Goal: Task Accomplishment & Management: Manage account settings

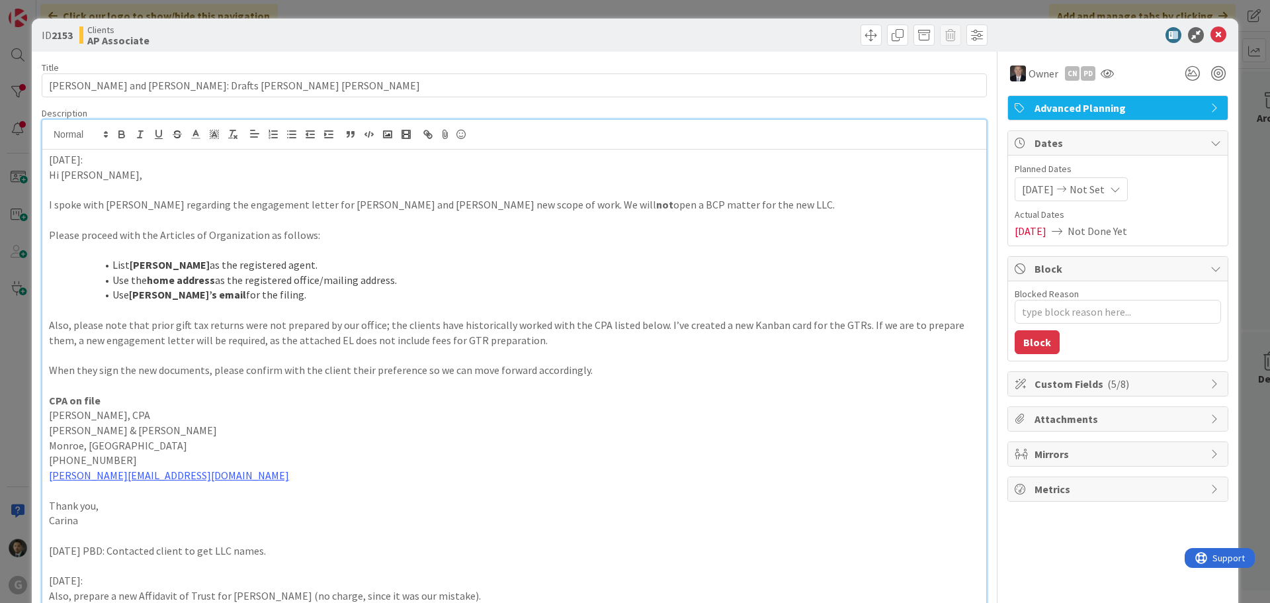
click at [1015, 15] on div "ID 2153 Clients AP Associate Title 51 / 128 [PERSON_NAME] and [PERSON_NAME]: Dr…" at bounding box center [635, 301] width 1270 height 603
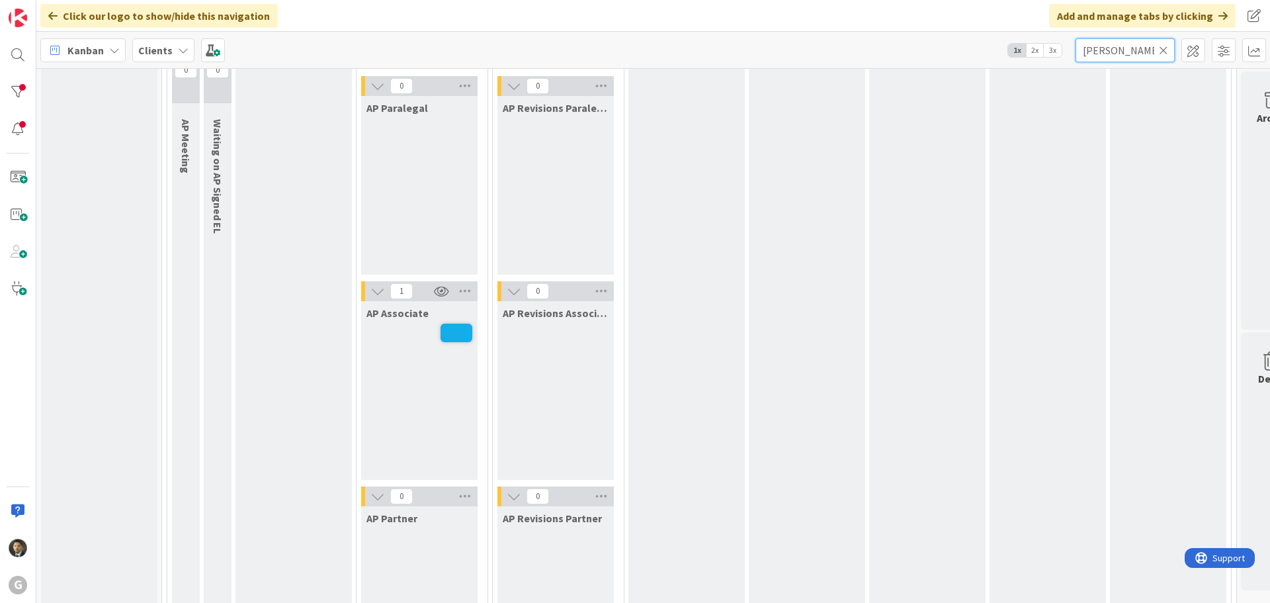
click at [1137, 61] on input "[PERSON_NAME]" at bounding box center [1124, 50] width 99 height 24
type input "w"
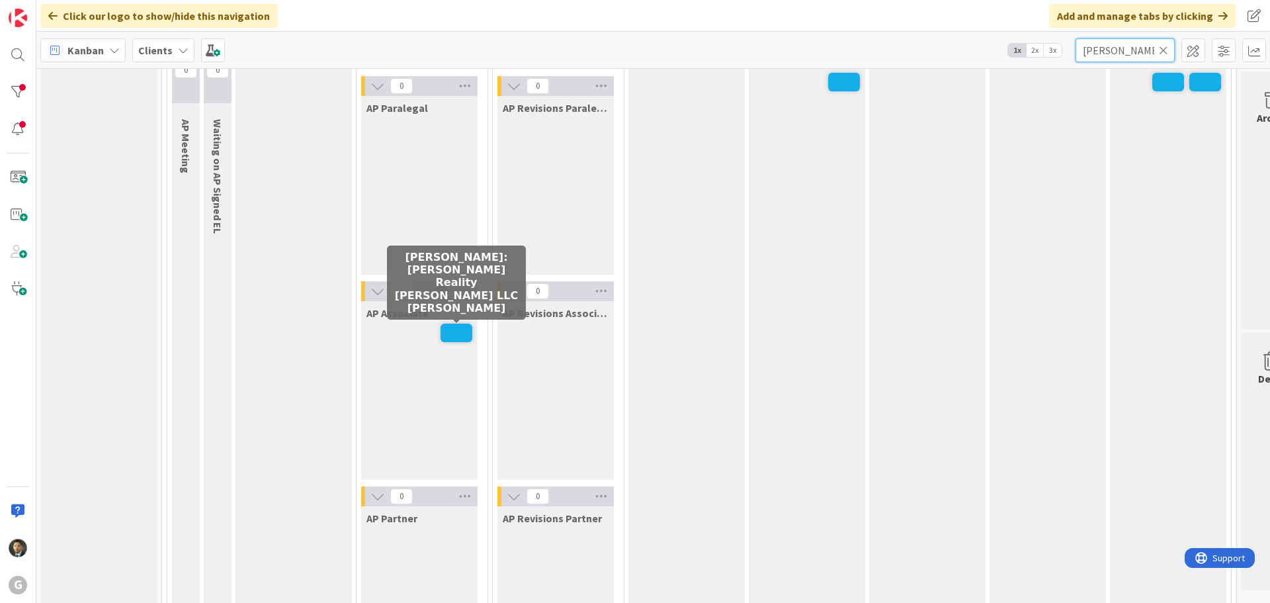
scroll to position [926, 0]
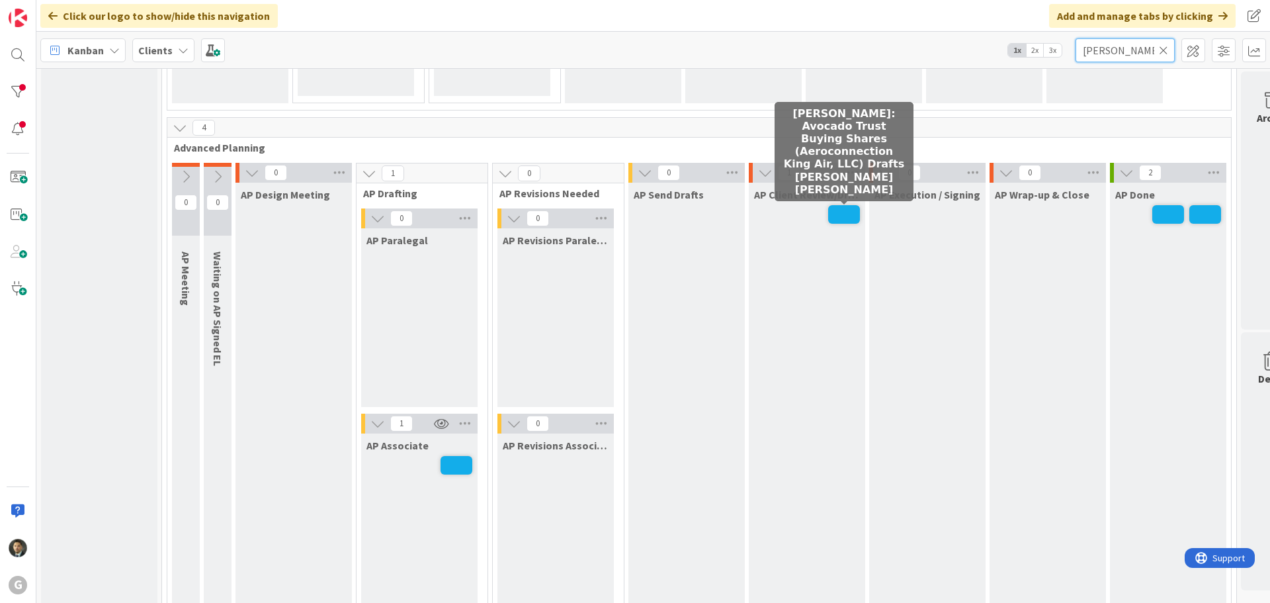
type input "[PERSON_NAME]"
click at [849, 215] on span at bounding box center [844, 214] width 32 height 19
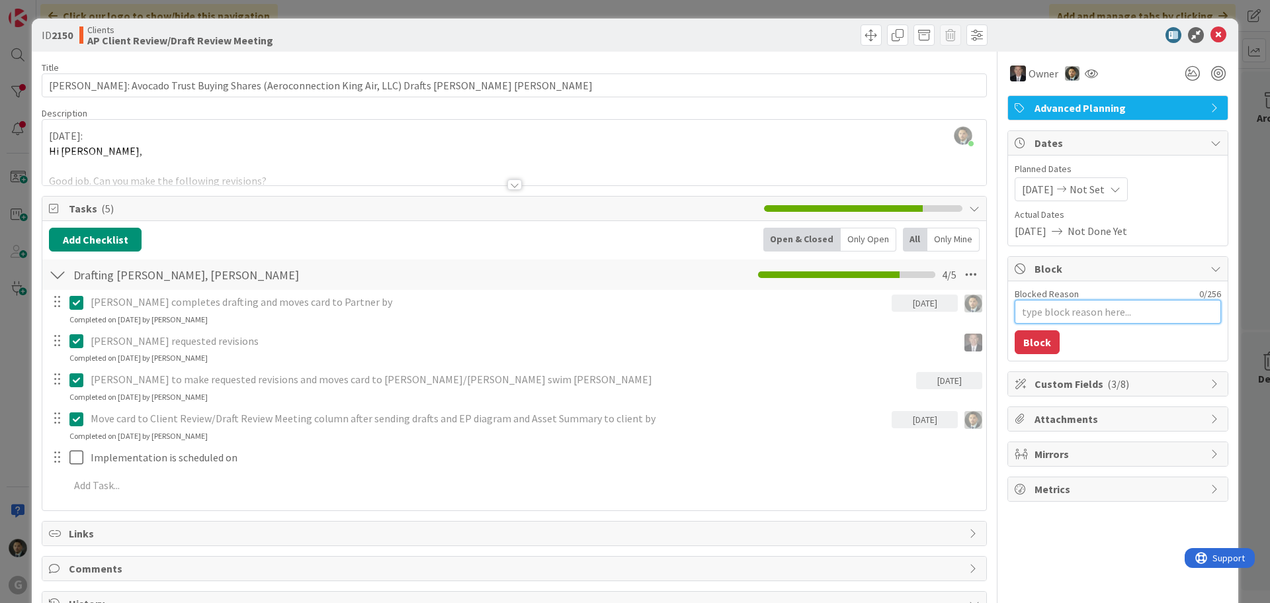
click at [1108, 300] on textarea "Blocked Reason" at bounding box center [1118, 312] width 206 height 24
type textarea "x"
type textarea "P"
type textarea "x"
type textarea "Pe"
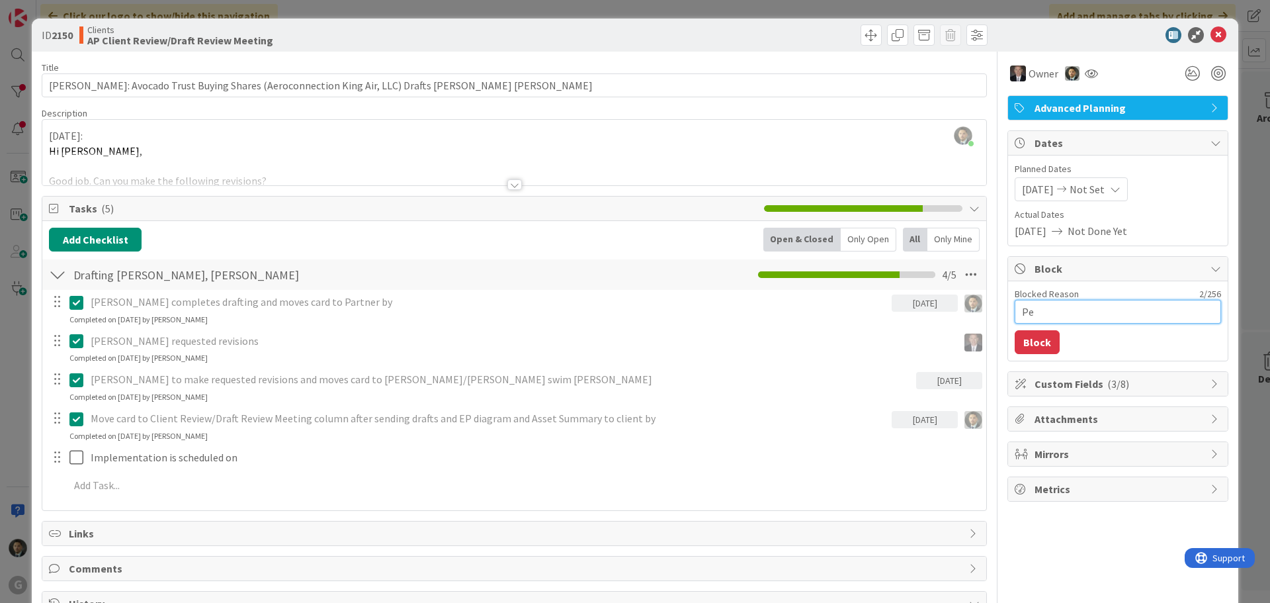
type textarea "x"
type textarea "Per"
type textarea "x"
type textarea "Per"
type textarea "x"
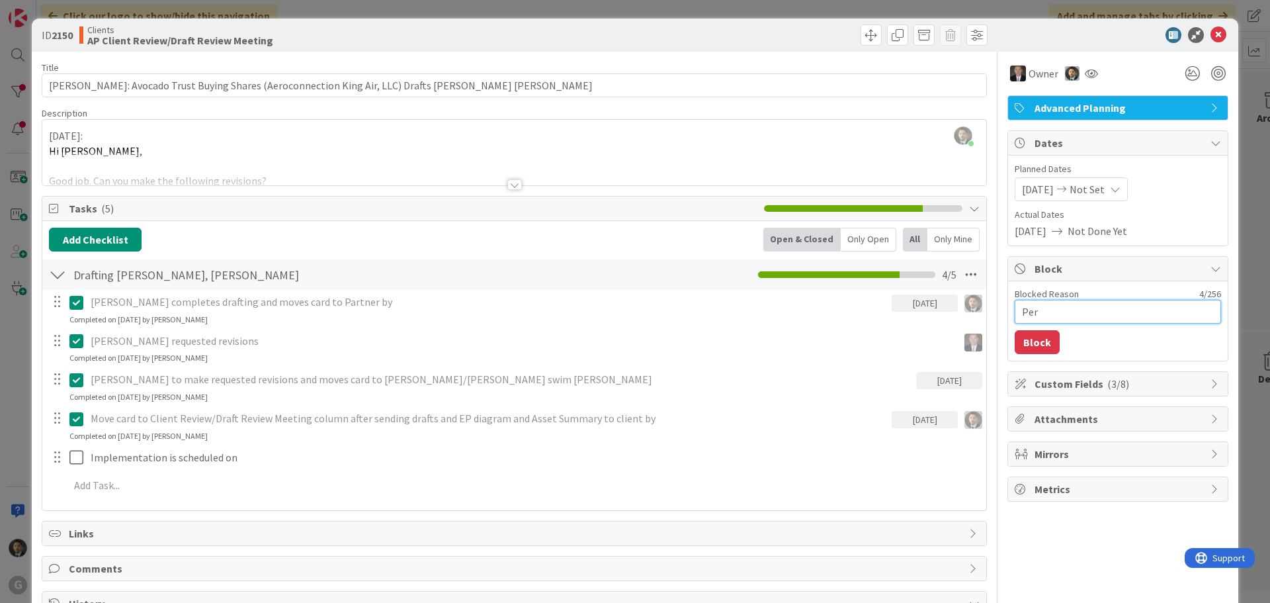
type textarea "Per B"
type textarea "x"
type textarea "Per BAG"
type textarea "x"
type textarea "Per BAG,"
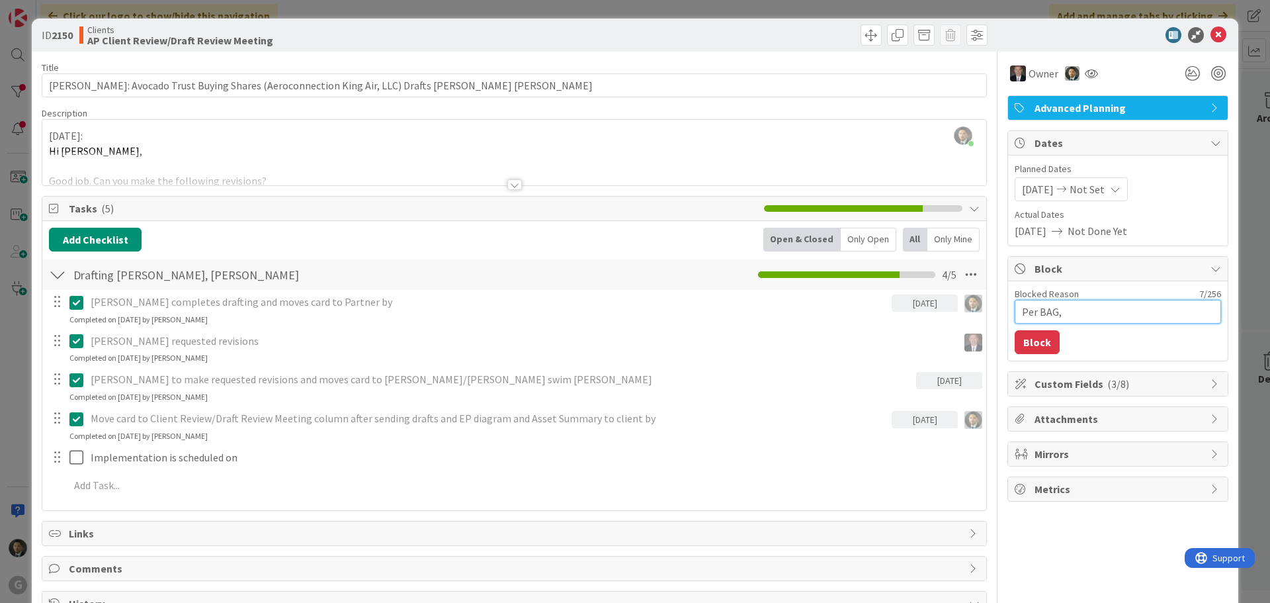
type textarea "x"
type textarea "Per BAG,"
type textarea "x"
type textarea "Per BAG, a"
type textarea "x"
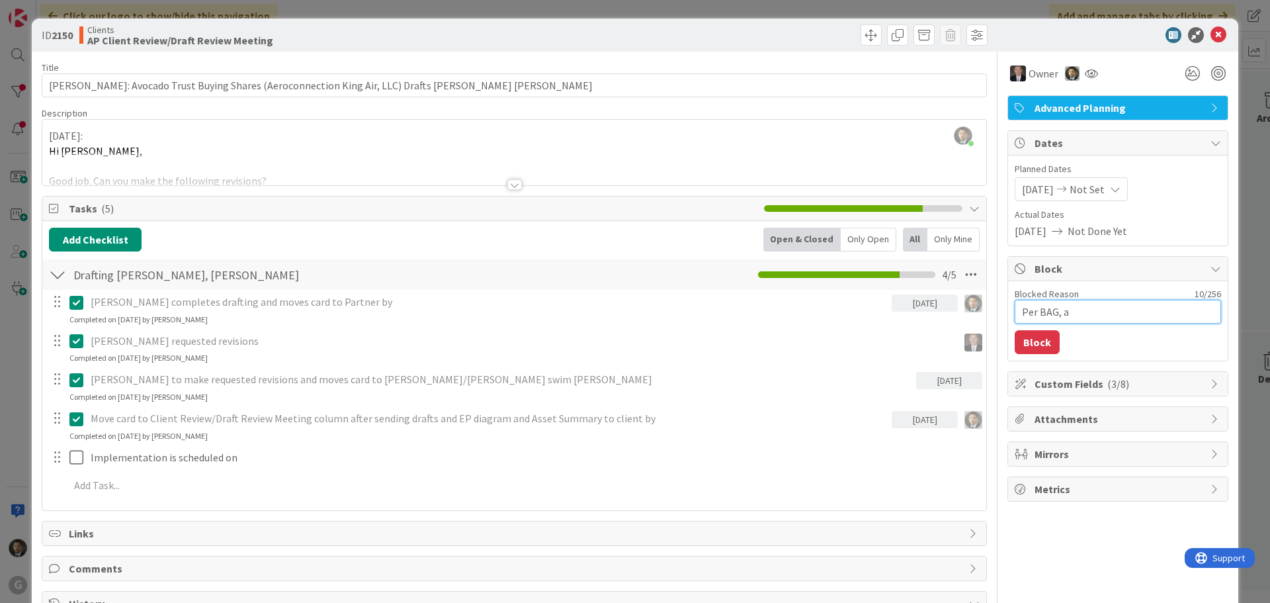
type textarea "Per BAG, ag"
type textarea "x"
type textarea "Per BAG, agr"
type textarea "x"
type textarea "Per BAG, agre"
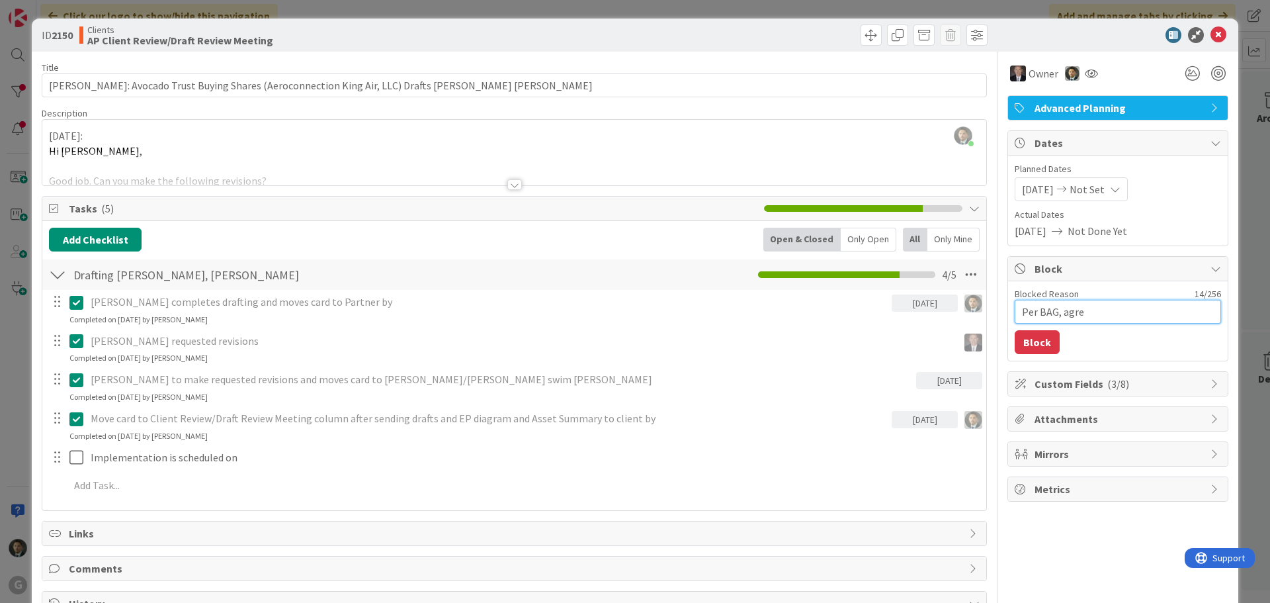
type textarea "x"
type textarea "Per BAG, agree"
type textarea "x"
type textarea "Per BAG, agreem"
type textarea "x"
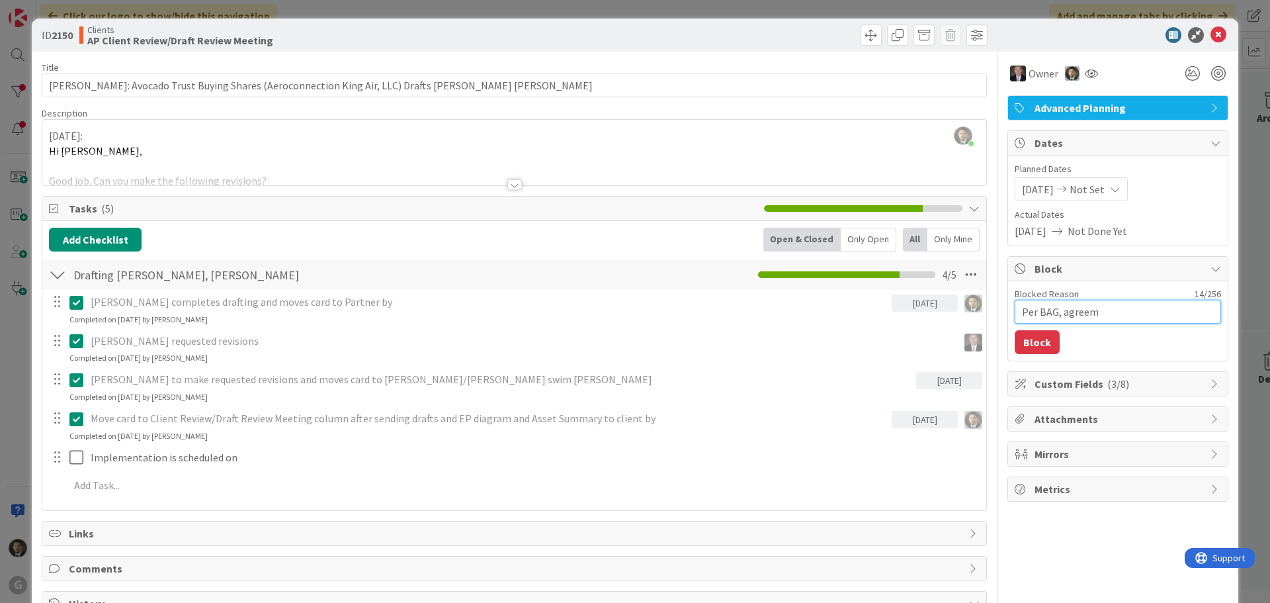
type textarea "Per BAG, agreeme"
type textarea "x"
type textarea "Per BAG, agreemen"
type textarea "x"
type textarea "Per BAG, agreement"
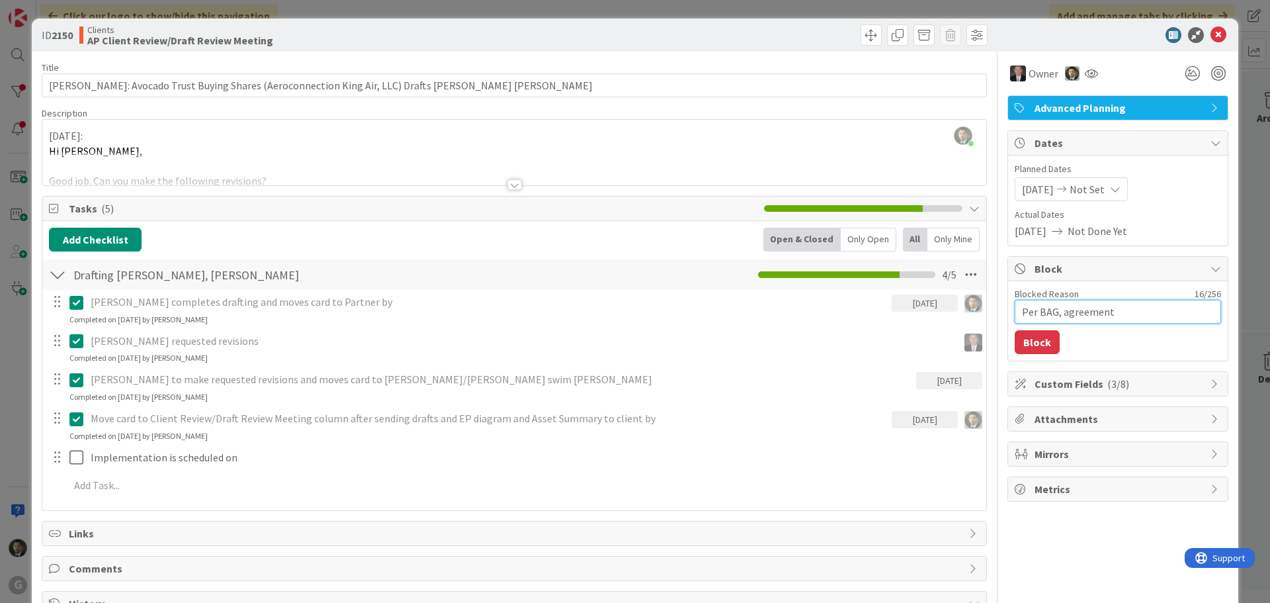
type textarea "x"
type textarea "Per BAG, agreement"
type textarea "x"
type textarea "Per BAG, agreement s"
type textarea "x"
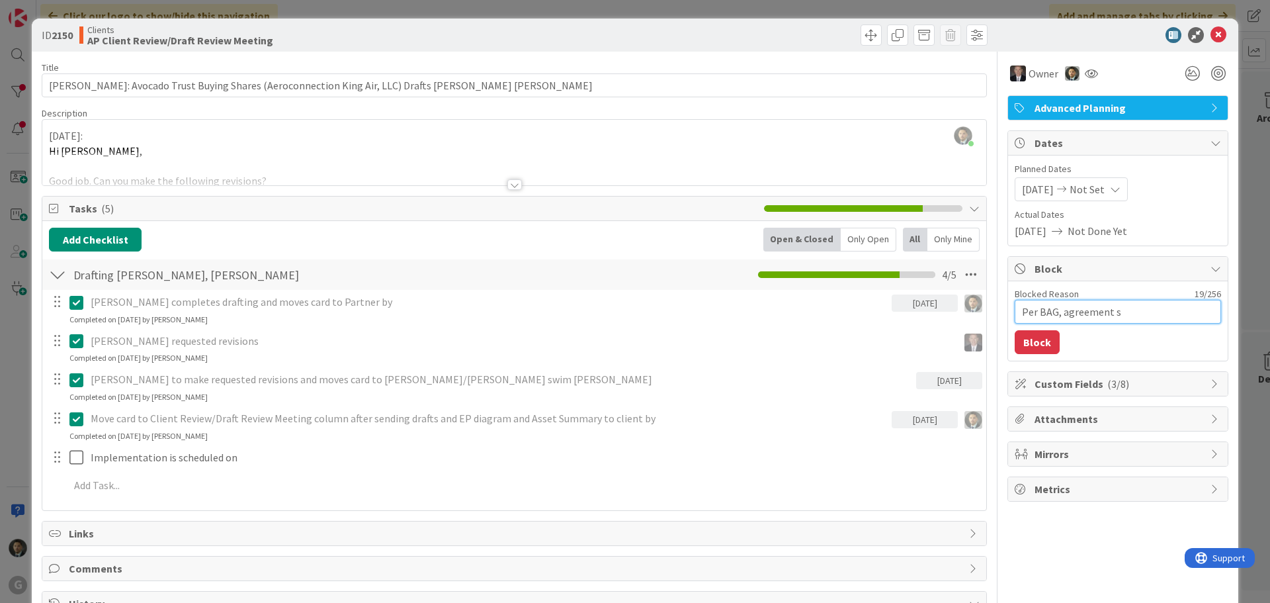
type textarea "Per BAG, agreement se"
type textarea "x"
type textarea "Per BAG, agreement sent"
type textarea "x"
type textarea "Per BAG, agreement sent"
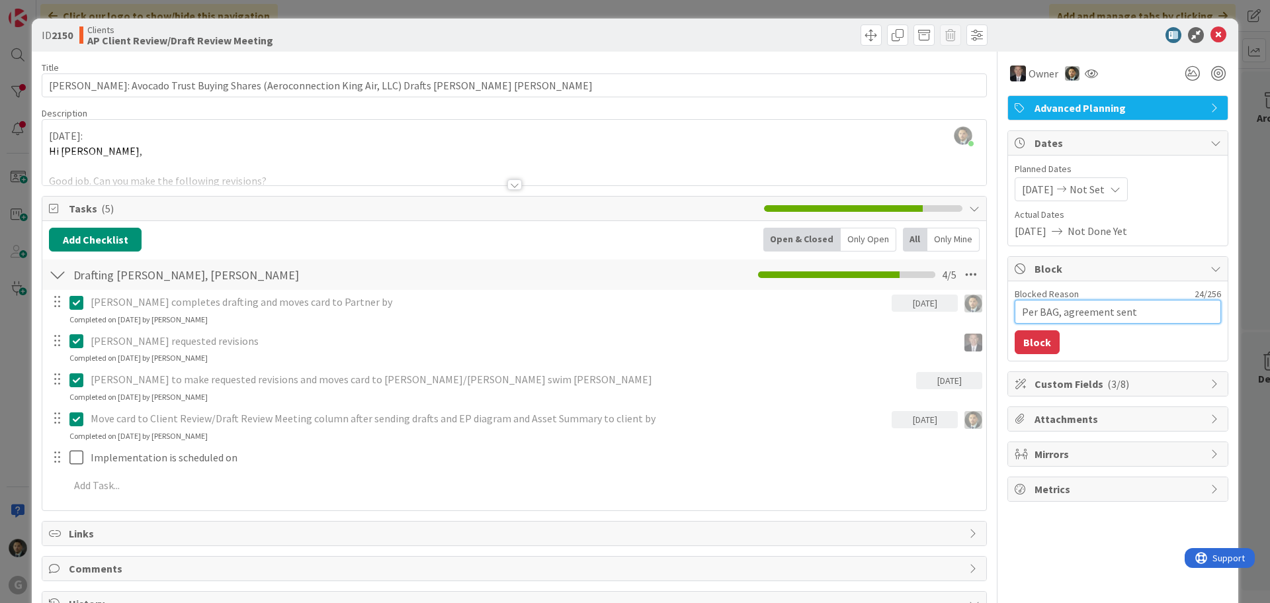
type textarea "x"
type textarea "Per BAG, agreement sent t"
type textarea "x"
type textarea "Per BAG, agreement sent to"
type textarea "x"
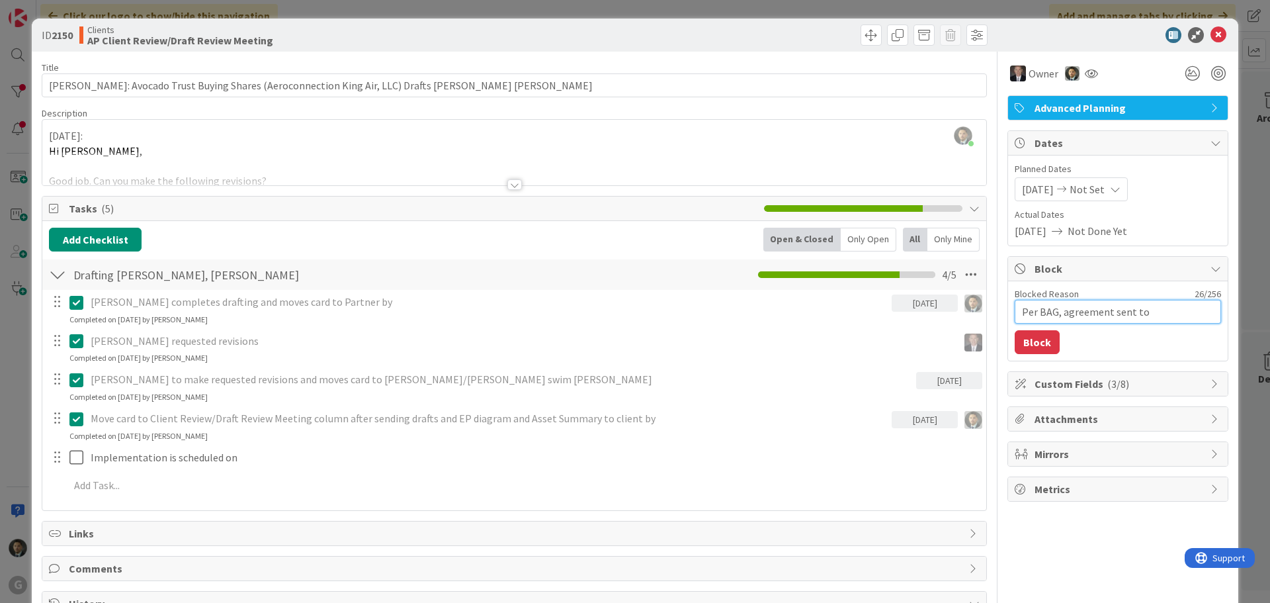
type textarea "Per BAG, agreement sent to s"
type textarea "x"
type textarea "Per BAG, agreement sent to se"
type textarea "x"
type textarea "Per BAG, agreement sent to sel"
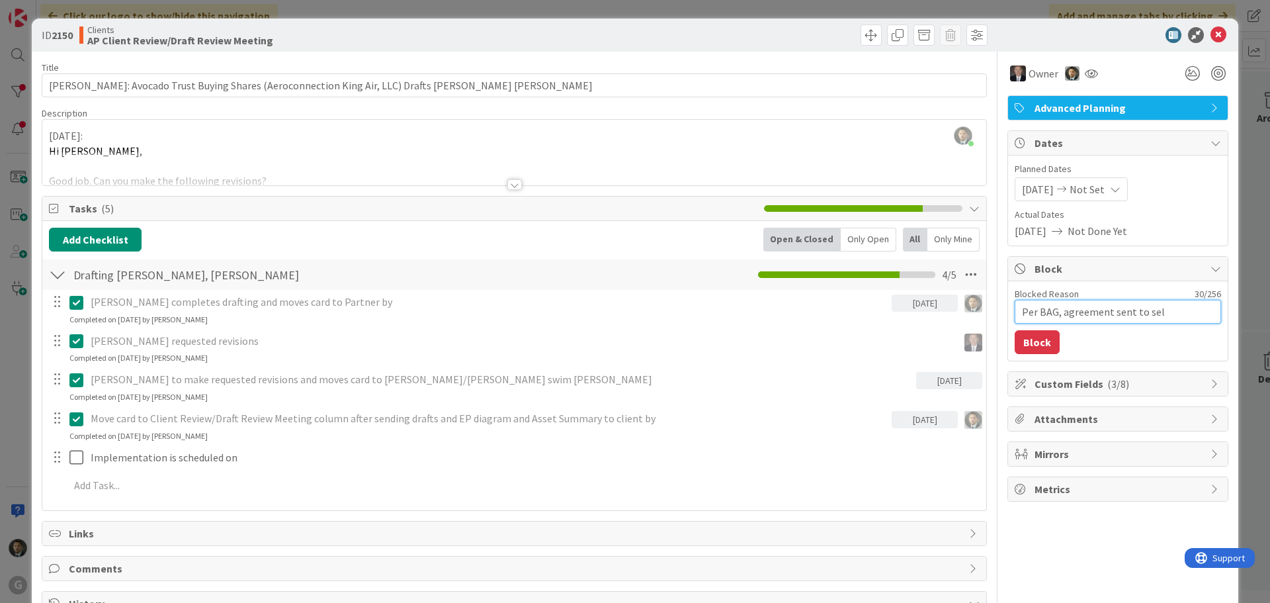
type textarea "x"
type textarea "Per BAG, agreement sent to sell"
type textarea "x"
type textarea "Per BAG, agreement sent to selle"
type textarea "x"
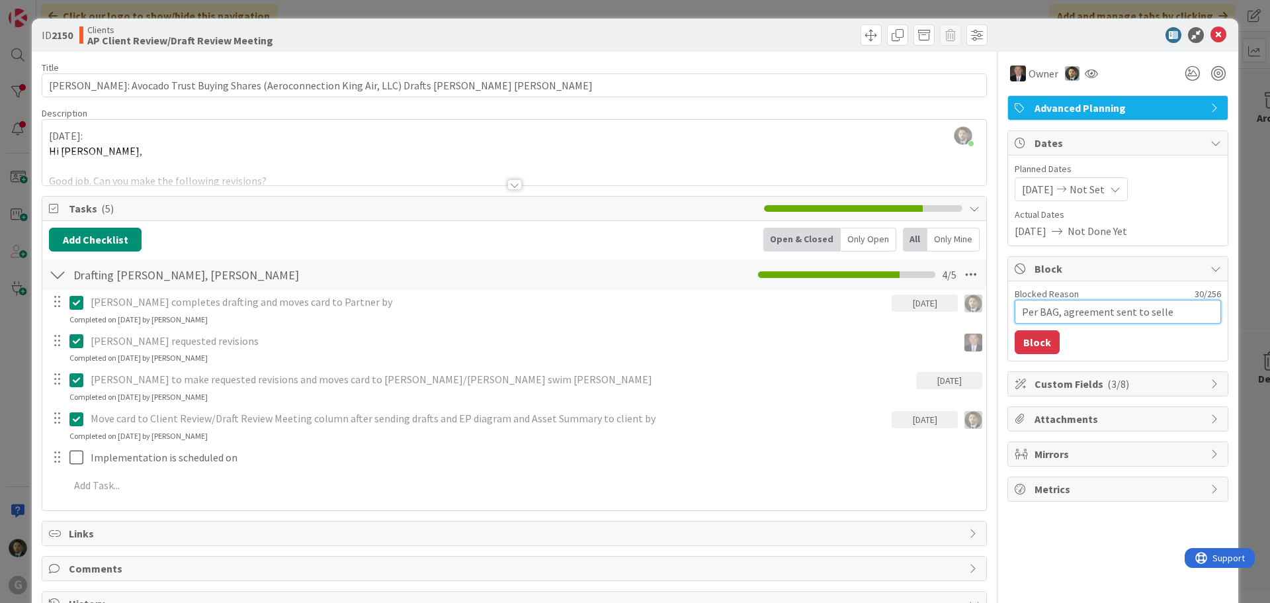
type textarea "Per BAG, agreement sent to seller"
type textarea "x"
type textarea "Per BAG, agreement sent to seller,"
type textarea "x"
type textarea "Per BAG, agreement sent to seller,"
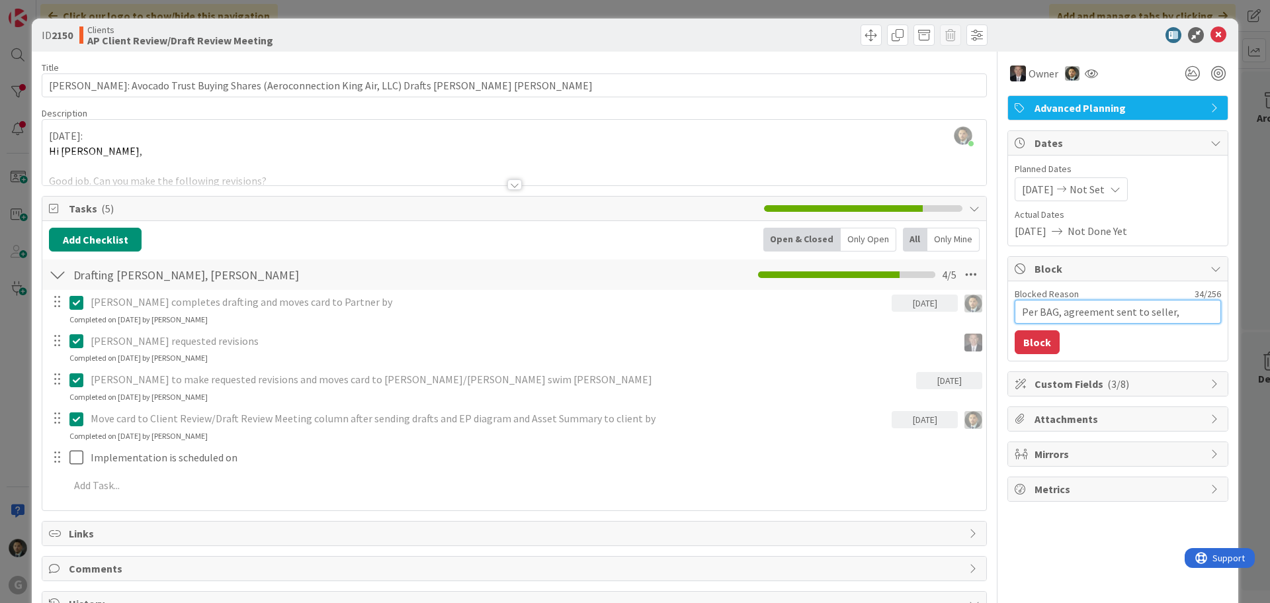
type textarea "x"
type textarea "Per BAG, agreement sent to seller, w"
type textarea "x"
type textarea "Per BAG, agreement sent to seller, wh"
type textarea "x"
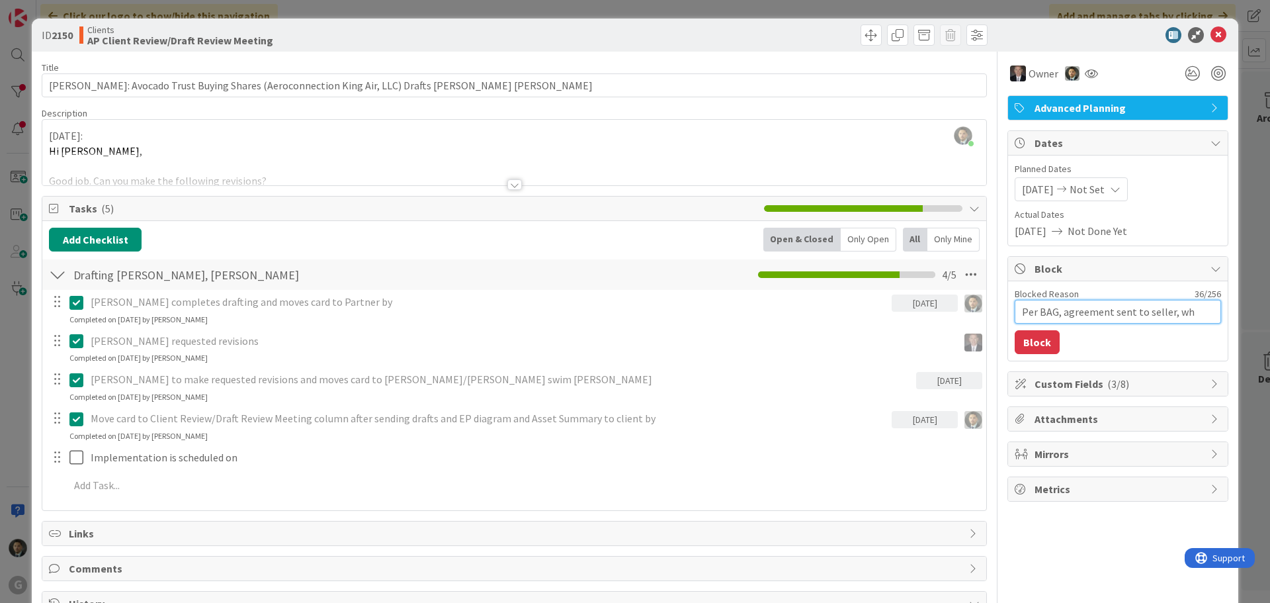
type textarea "Per BAG, agreement sent to seller, who"
type textarea "x"
type textarea "Per BAG, agreement sent to seller, who"
type textarea "x"
type textarea "Per BAG, agreement sent to seller, who i"
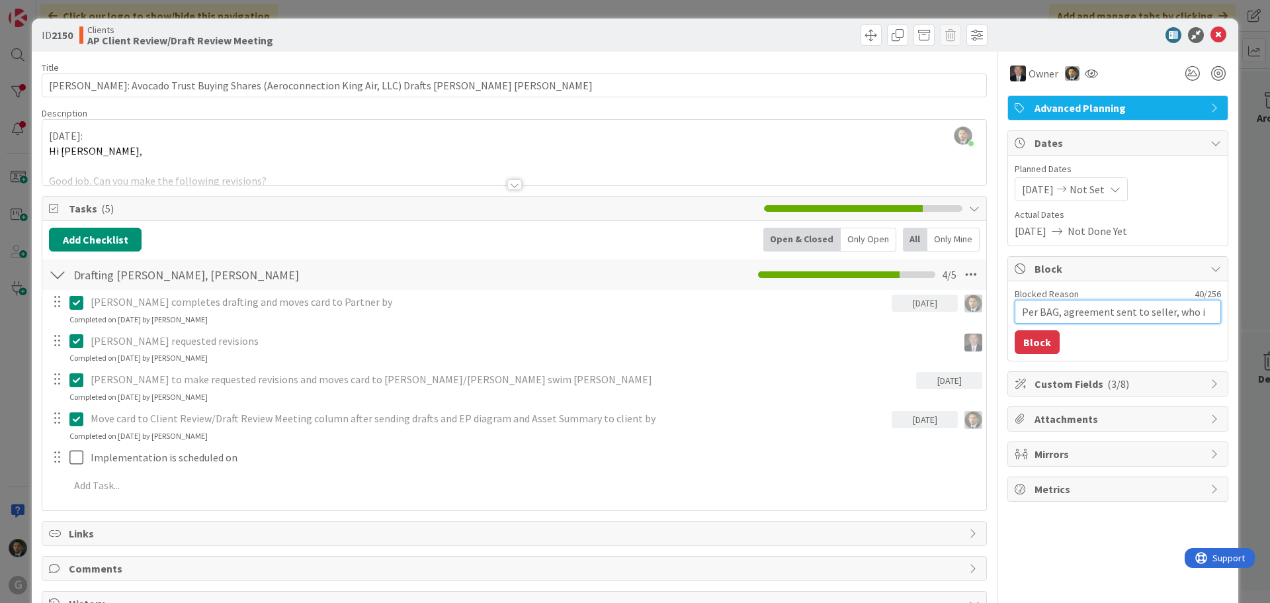
type textarea "x"
type textarea "Per BAG, agreement sent to seller, who is"
type textarea "x"
type textarea "Per BAG, agreement sent to seller, who is"
type textarea "x"
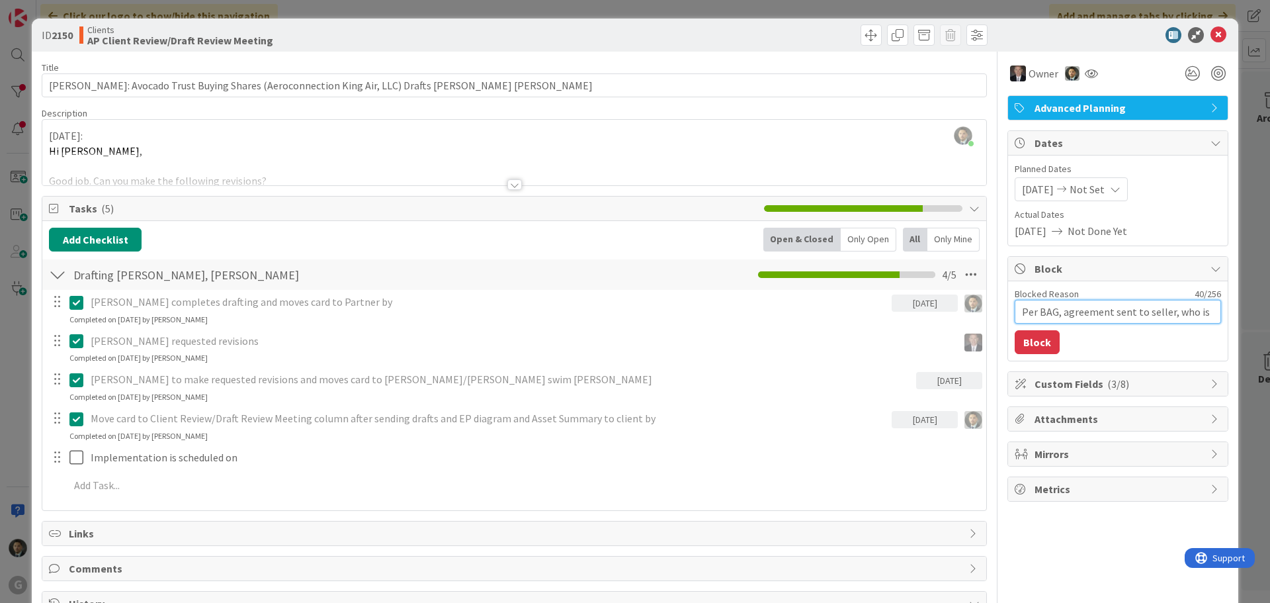
type textarea "Per BAG, agreement sent to seller, who is c"
type textarea "x"
type textarea "Per BAG, agreement sent to seller, who is cu"
type textarea "x"
type textarea "Per BAG, agreement sent to seller, who is cur"
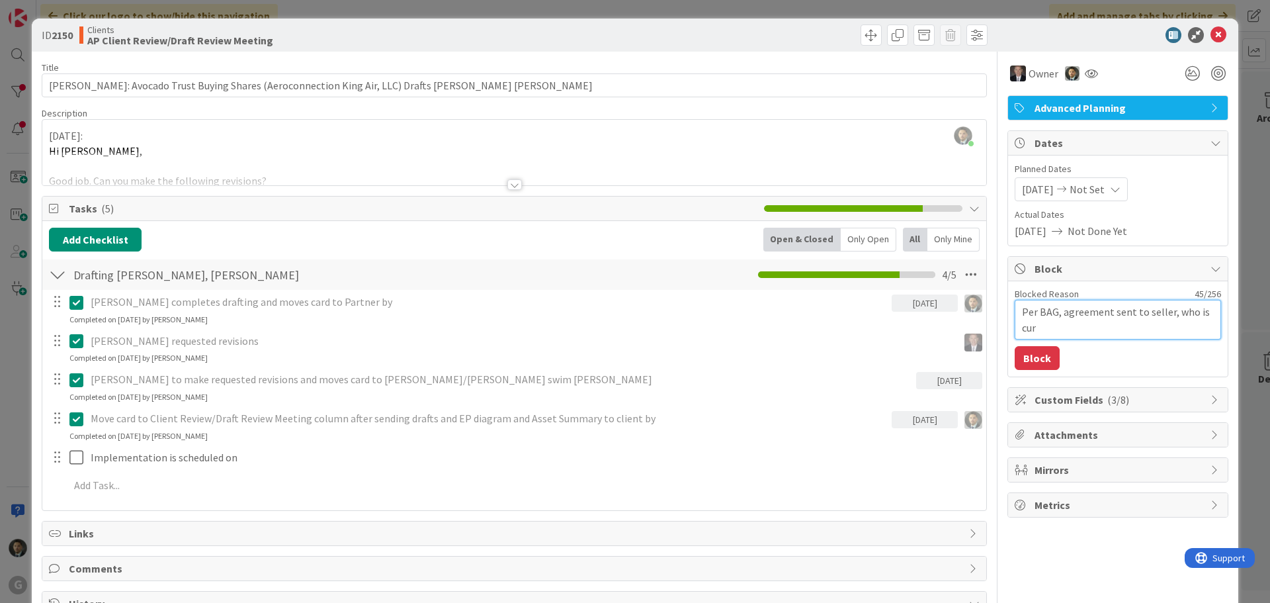
type textarea "x"
type textarea "Per BAG, agreement sent to seller, who is curr"
type textarea "x"
type textarea "Per BAG, agreement sent to seller, who is curren"
type textarea "x"
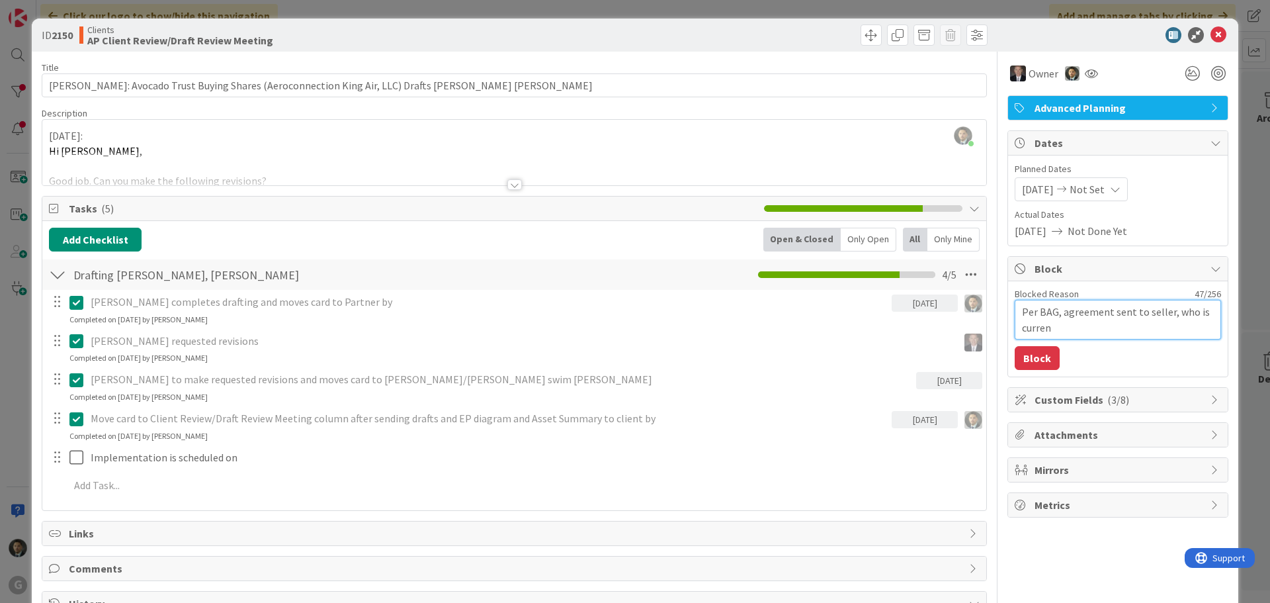
type textarea "Per BAG, agreement sent to seller, who is current"
type textarea "x"
type textarea "Per BAG, agreement sent to seller, who is currentl"
type textarea "x"
type textarea "Per BAG, agreement sent to seller, who is currently"
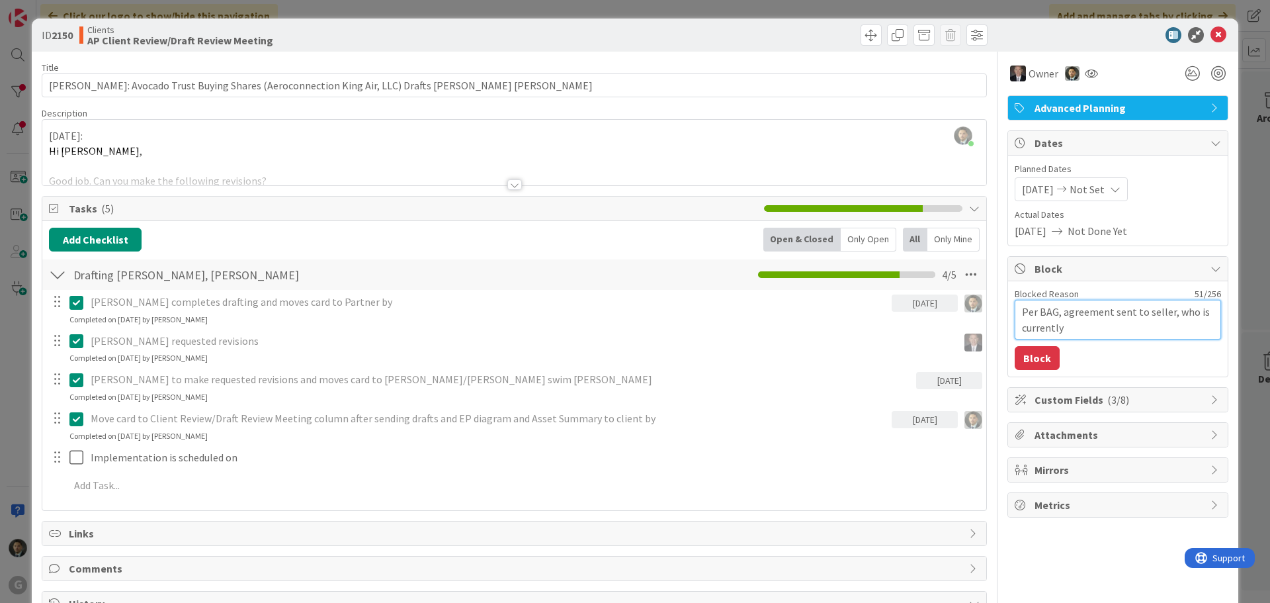
type textarea "x"
type textarea "Per BAG, agreement sent to seller, who is currently"
type textarea "x"
type textarea "Per BAG, agreement sent to seller, who is currently r"
type textarea "x"
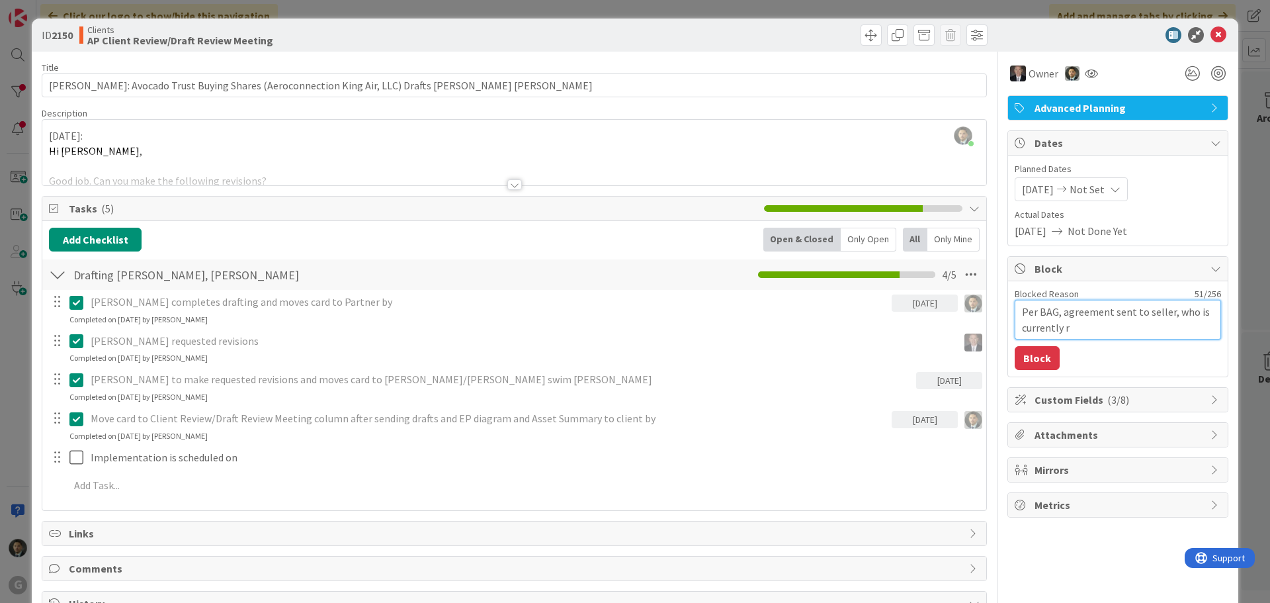
type textarea "Per BAG, agreement sent to seller, who is currently re"
type textarea "x"
type textarea "Per BAG, agreement sent to seller, who is currently rev"
type textarea "x"
type textarea "Per BAG, agreement sent to seller, who is currently revi"
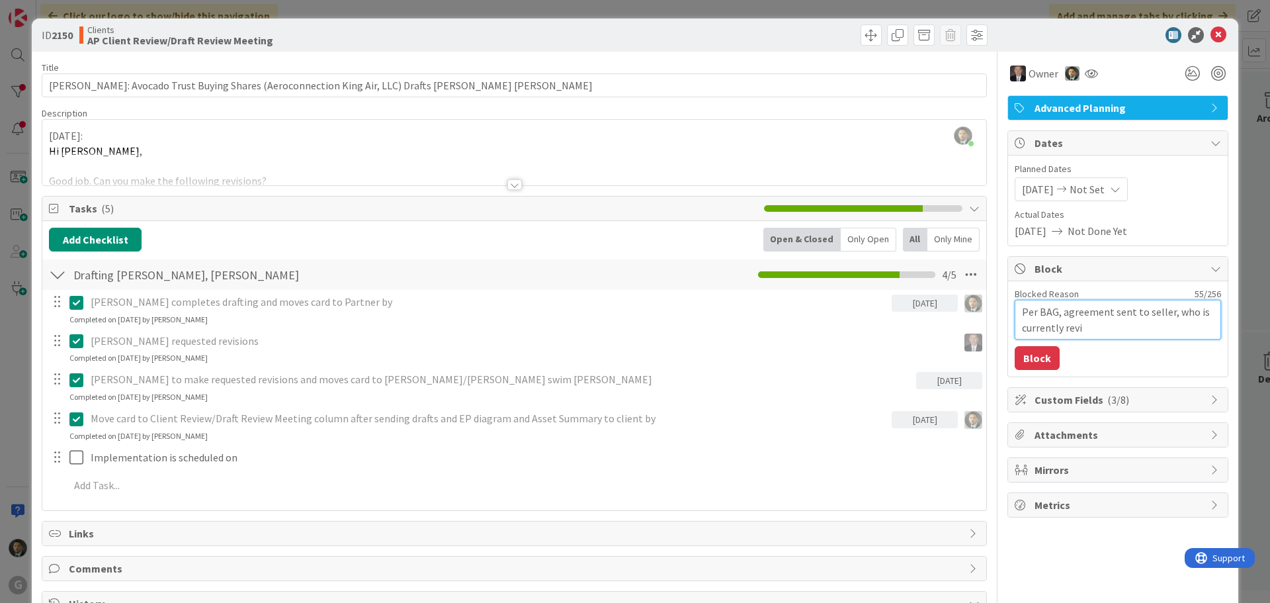
type textarea "x"
type textarea "Per BAG, agreement sent to seller, who is currently revie"
type textarea "x"
type textarea "Per BAG, agreement sent to seller, who is currently review"
type textarea "x"
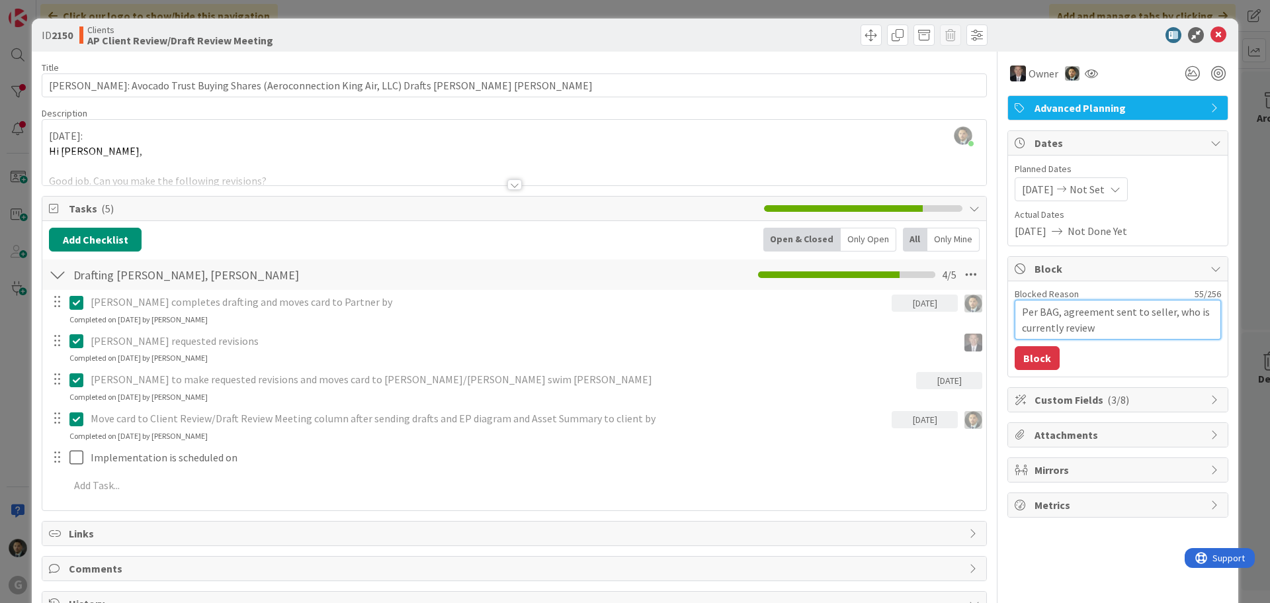
type textarea "Per BAG, agreement sent to seller, who is currently reviewi"
type textarea "x"
type textarea "Per BAG, agreement sent to seller, who is currently reviewin"
type textarea "x"
type textarea "Per BAG, agreement sent to seller, who is currently reviewing"
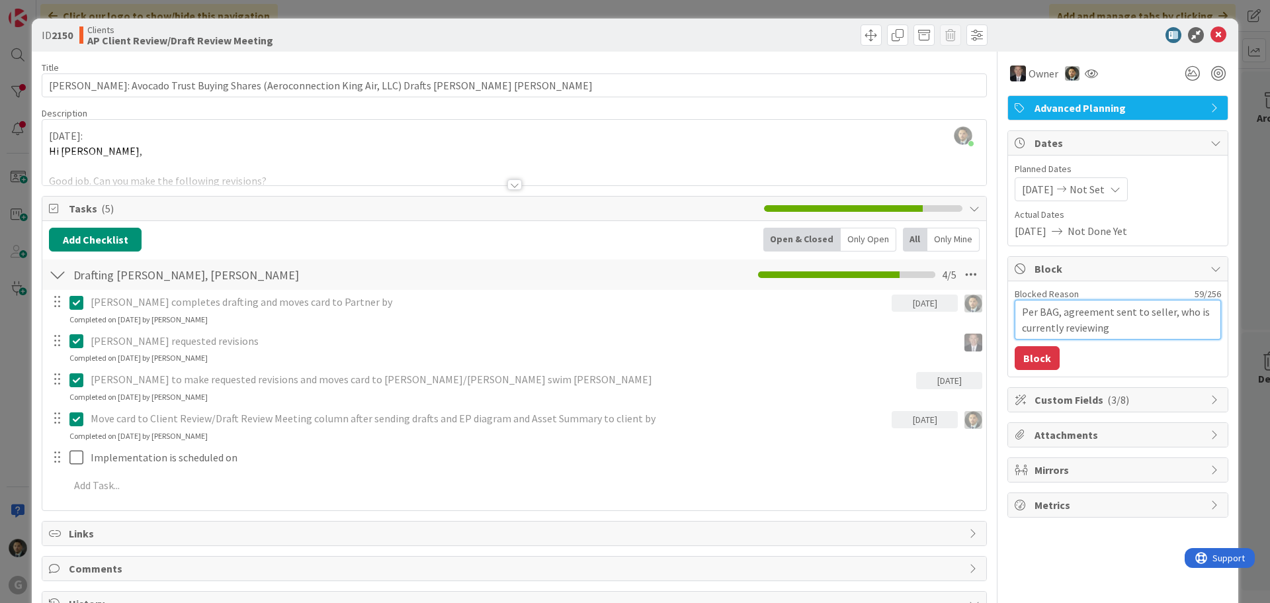
type textarea "x"
type textarea "Per BAG, agreement sent to seller, who is currently reviewing w"
type textarea "x"
type textarea "Per BAG, agreement sent to seller, who is currently reviewing wi"
type textarea "x"
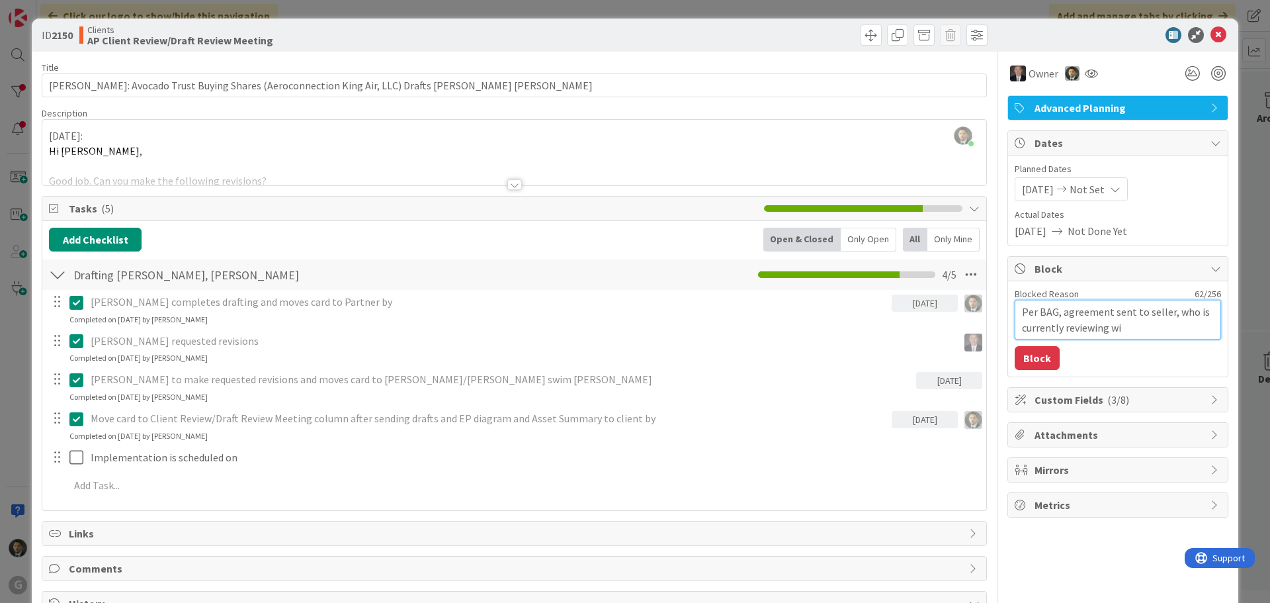
type textarea "Per BAG, agreement sent to seller, who is currently reviewing wit"
type textarea "x"
type textarea "Per BAG, agreement sent to seller, who is currently reviewing with"
type textarea "x"
type textarea "Per BAG, agreement sent to seller, who is currently reviewing with"
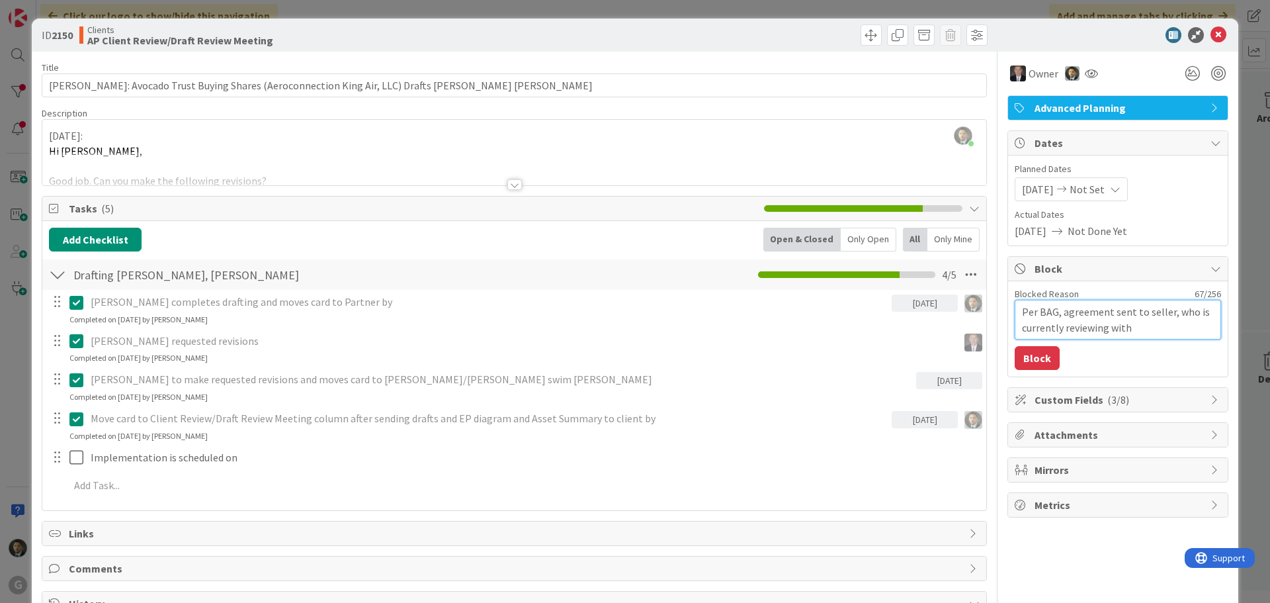
type textarea "x"
type textarea "Per BAG, agreement sent to seller, who is currently reviewing with h"
type textarea "x"
type textarea "Per BAG, agreement sent to seller, who is currently reviewing with he"
type textarea "x"
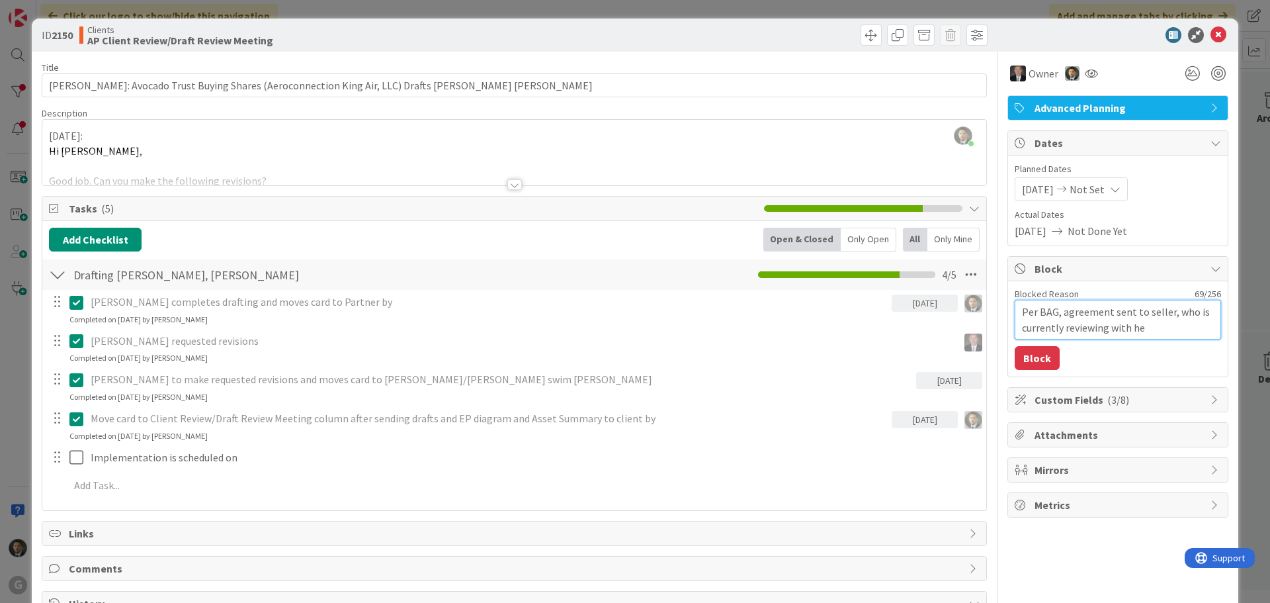
type textarea "Per BAG, agreement sent to seller, who is currently reviewing with her"
type textarea "x"
type textarea "Per BAG, agreement sent to seller, who is currently reviewing with her"
type textarea "x"
type textarea "Per BAG, agreement sent to seller, who is currently reviewing with her c"
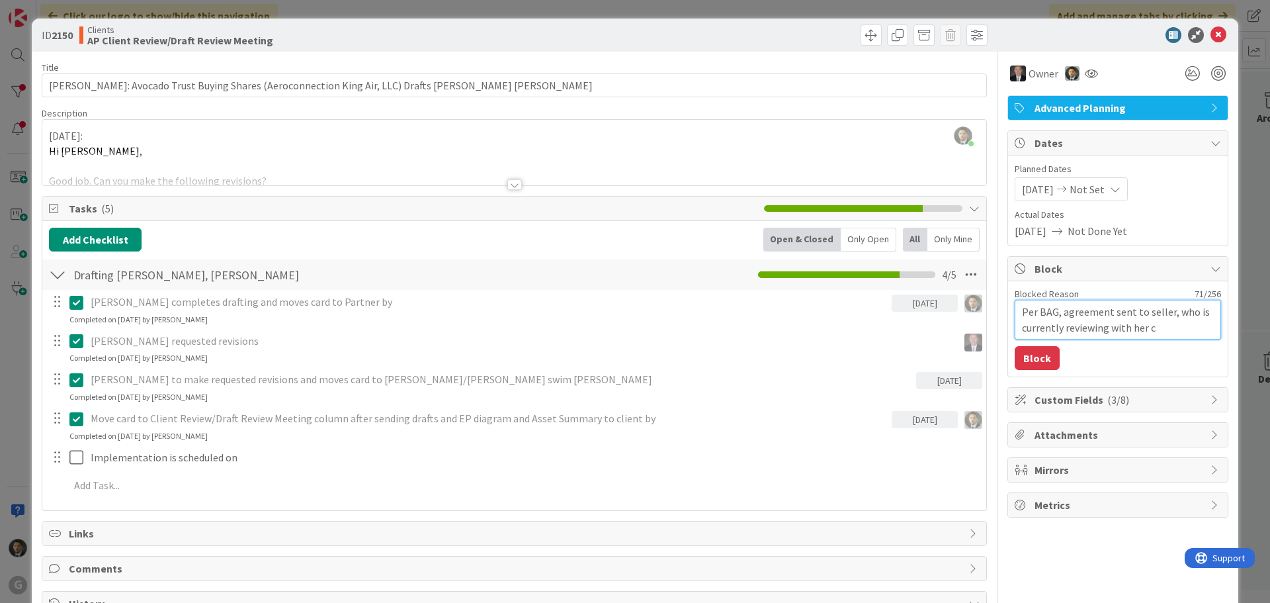
type textarea "x"
type textarea "Per BAG, agreement sent to seller, who is currently reviewing with her co"
type textarea "x"
type textarea "Per BAG, agreement sent to seller, who is currently reviewing with her cou"
type textarea "x"
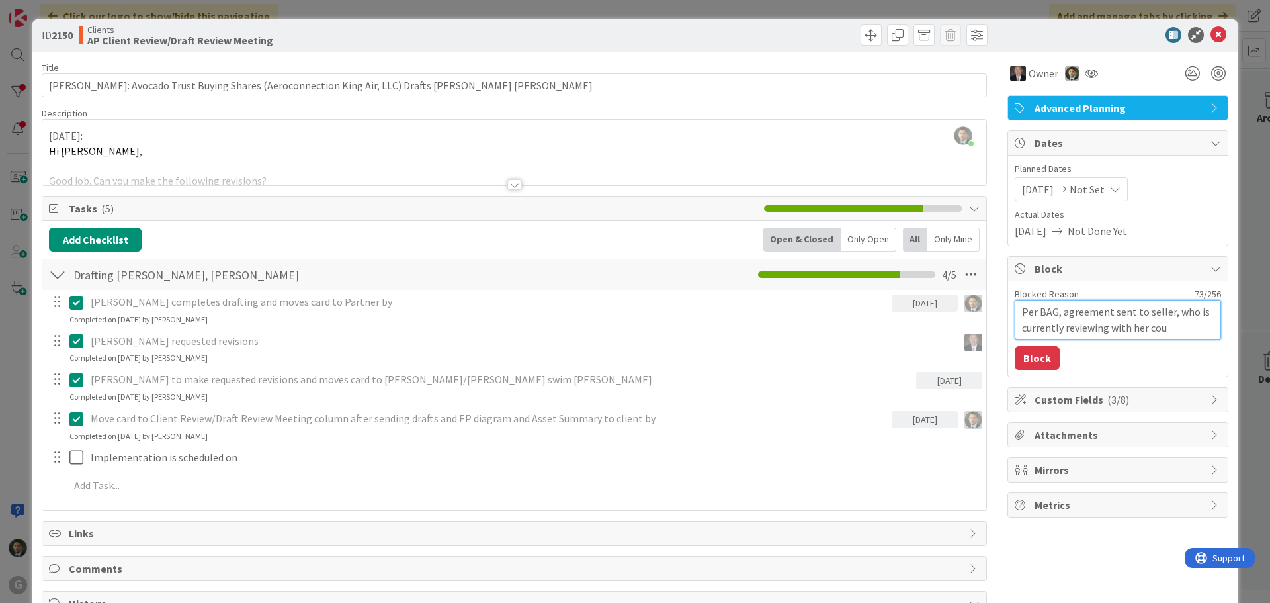
type textarea "Per BAG, agreement sent to seller, who is currently reviewing with her coun"
type textarea "x"
type textarea "Per BAG, agreement sent to seller, who is currently reviewing with her couns"
type textarea "x"
type textarea "Per BAG, agreement sent to seller, who is currently reviewing with her counse"
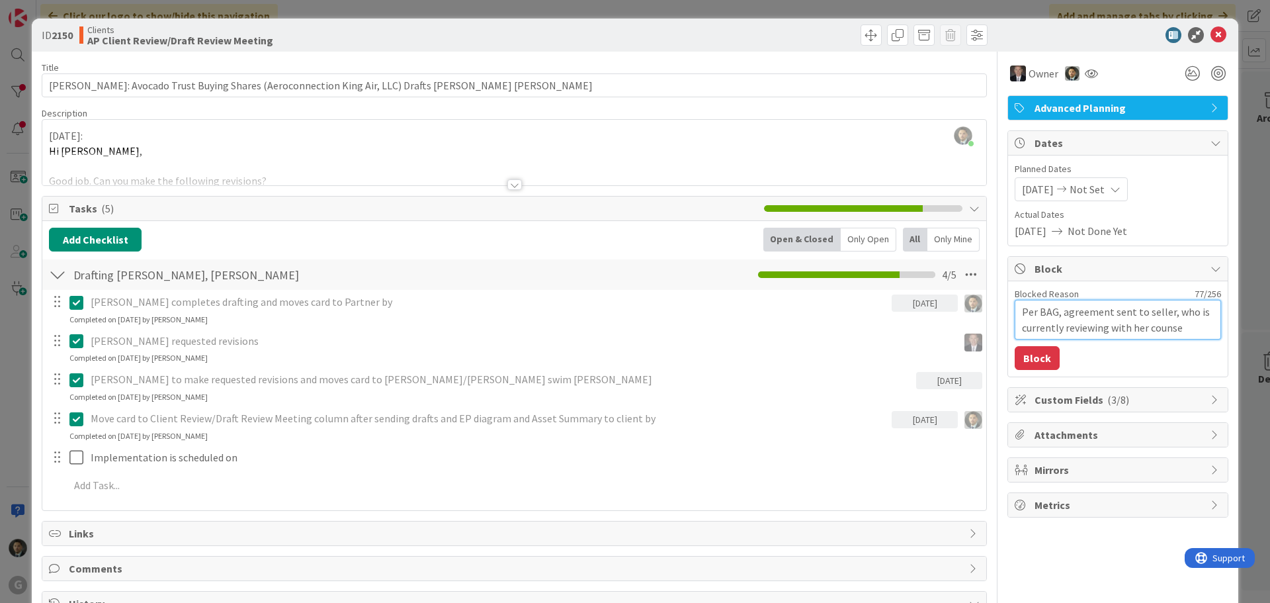
type textarea "x"
type textarea "Per BAG, agreement sent to seller, who is currently reviewing with her counsel"
type textarea "x"
type textarea "Per BAG, agreement sent to seller, who is currently reviewing with her counsel;"
type textarea "x"
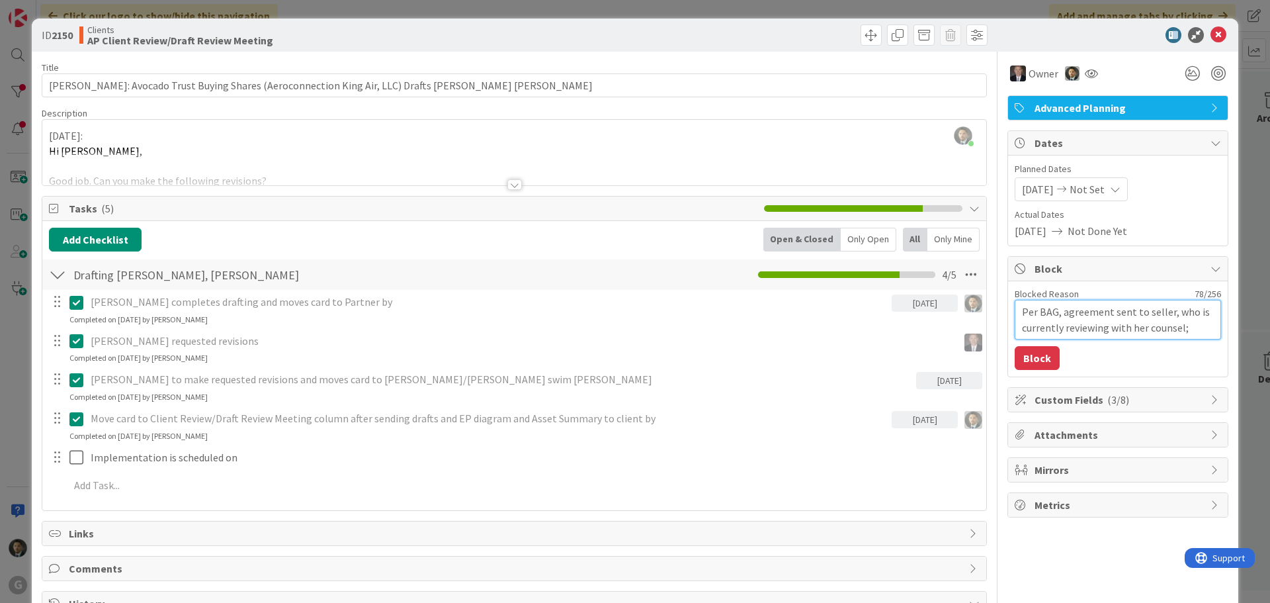
type textarea "Per BAG, agreement sent to seller, who is currently reviewing with her counsel;"
type textarea "x"
type textarea "Per BAG, agreement sent to seller, who is currently reviewing with her counsel;…"
type textarea "x"
type textarea "Per BAG, agreement sent to seller, who is currently reviewing with her counsel;…"
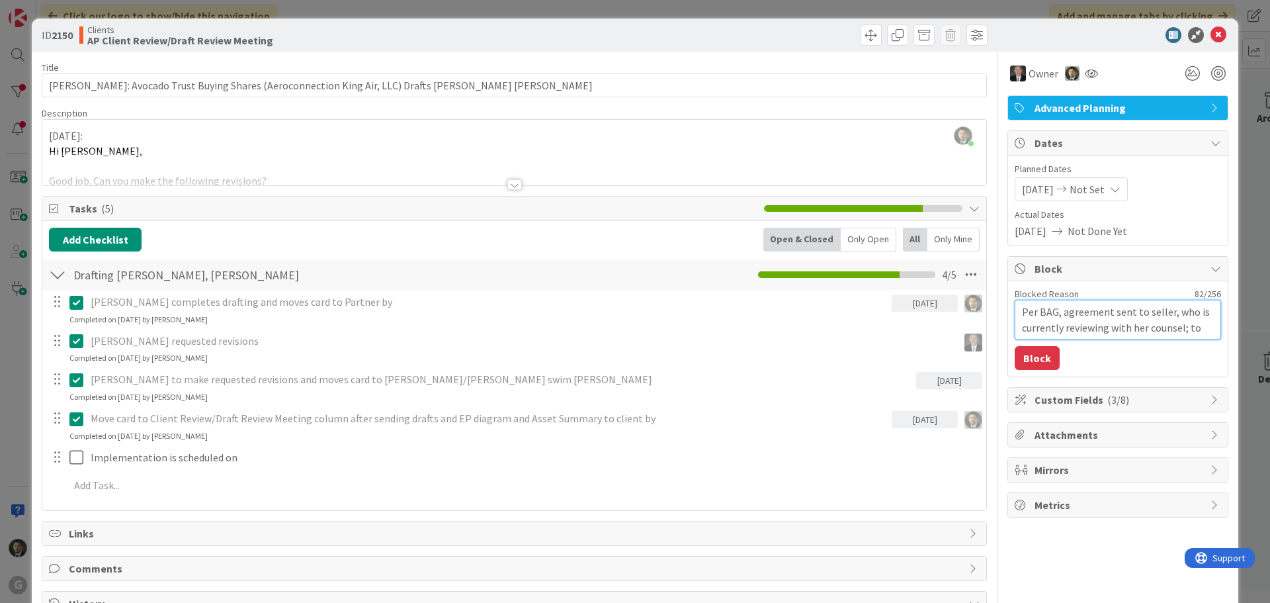
type textarea "x"
type textarea "Per BAG, agreement sent to seller, who is currently reviewing with her counsel;…"
type textarea "x"
type textarea "Per BAG, agreement sent to seller, who is currently reviewing with her counsel;…"
type textarea "x"
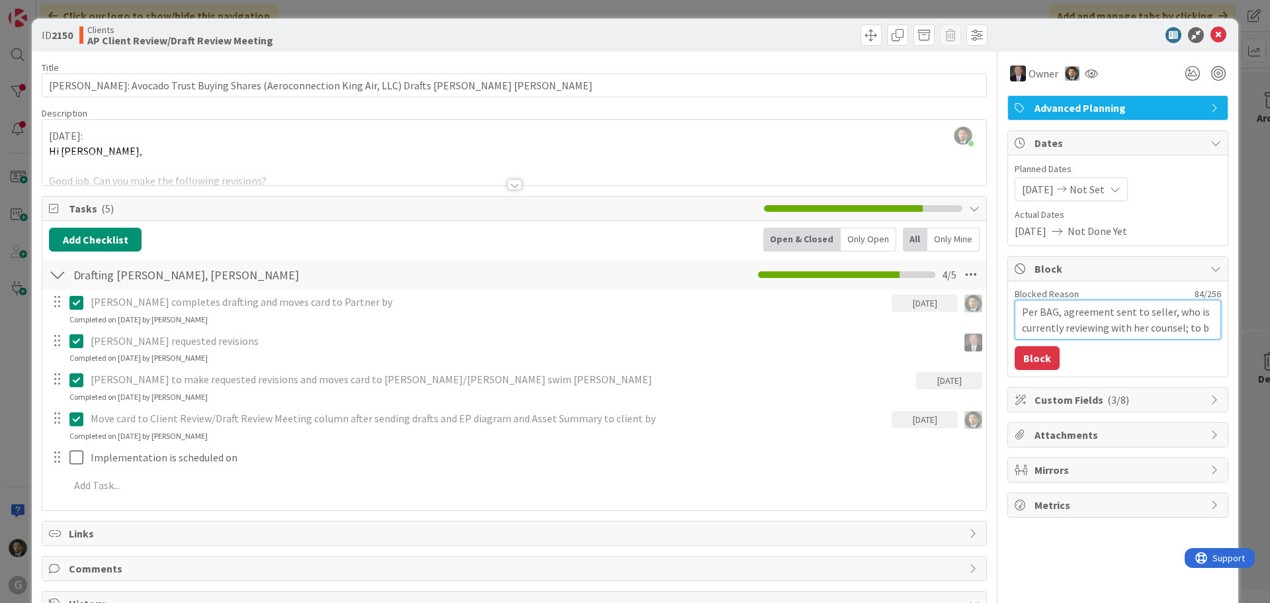
type textarea "Per BAG, agreement sent to seller, who is currently reviewing with her counsel;…"
type textarea "x"
type textarea "Per BAG, agreement sent to seller, who is currently reviewing with her counsel;…"
type textarea "x"
type textarea "Per BAG, agreement sent to seller, who is currently reviewing with her counsel;…"
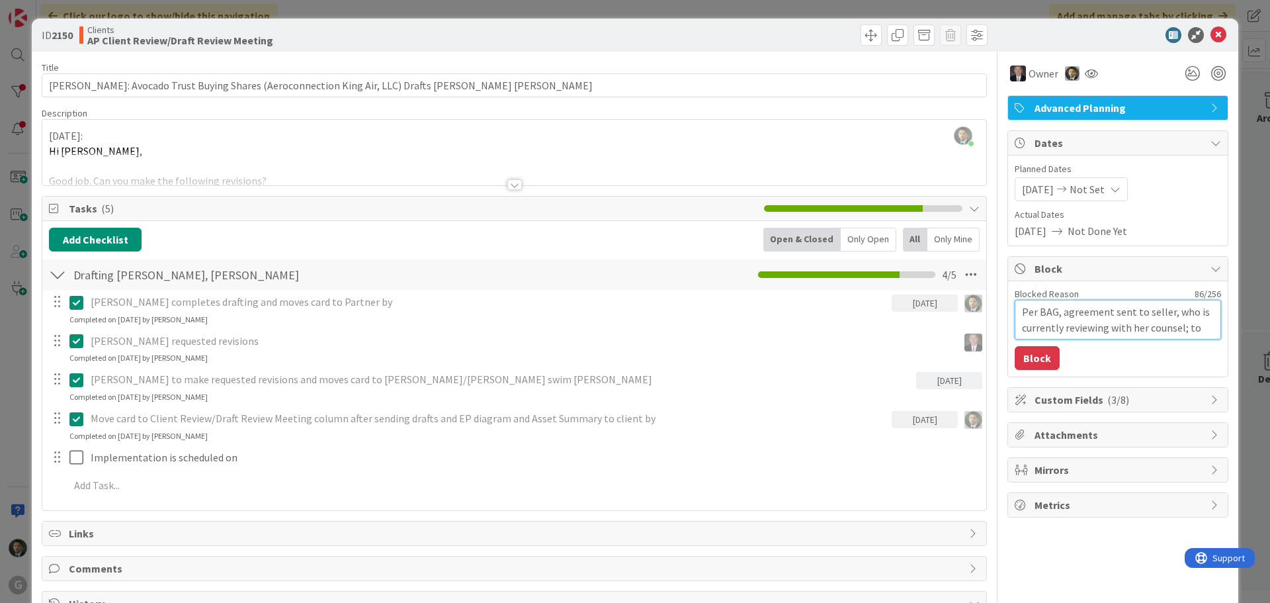
type textarea "x"
type textarea "Per BAG, agreement sent to seller, who is currently reviewing with her counsel;…"
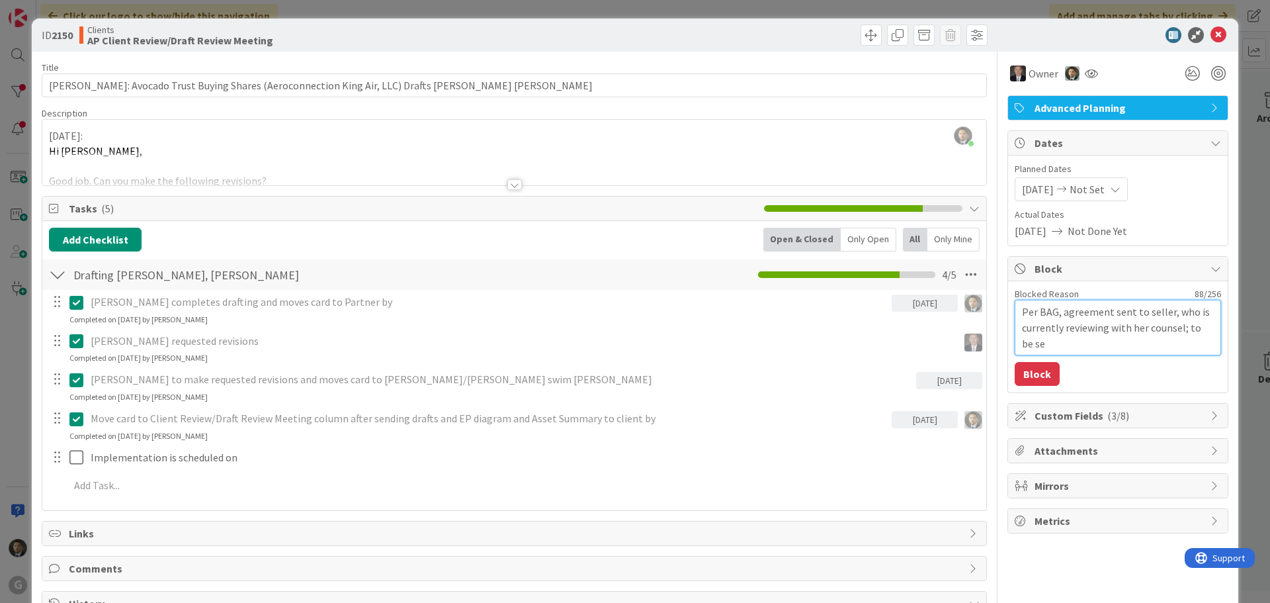
type textarea "x"
type textarea "Per BAG, agreement sent to seller, who is currently reviewing with her counsel;…"
type textarea "x"
type textarea "Per BAG, agreement sent to seller, who is currently reviewing with her counsel;…"
type textarea "x"
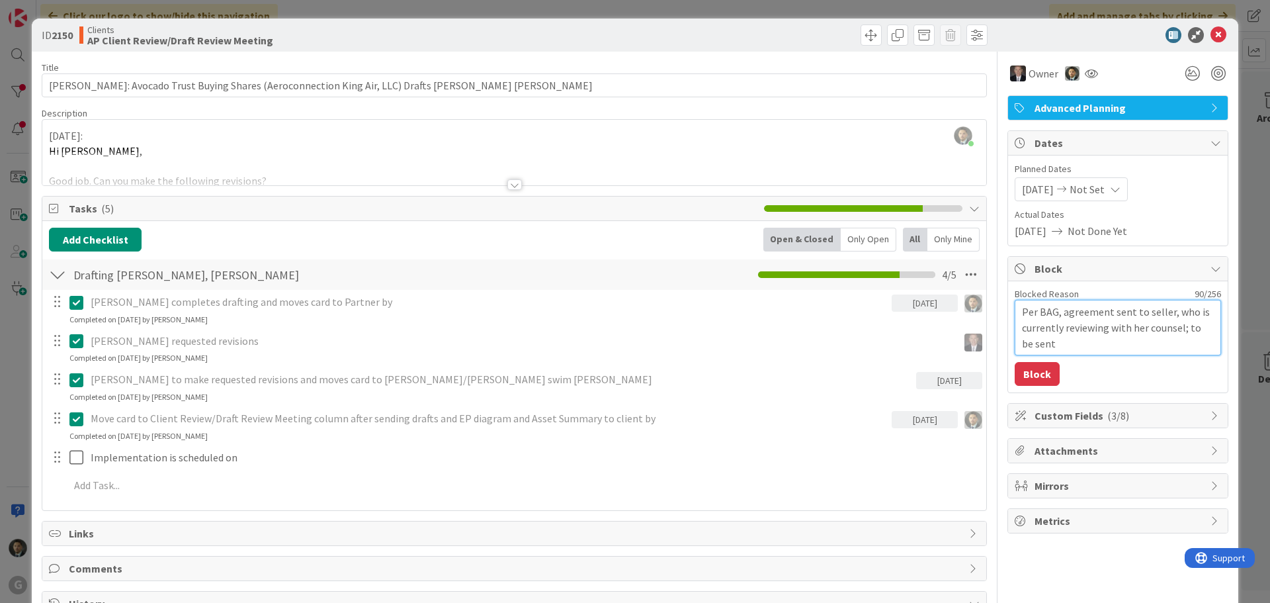
type textarea "Per BAG, agreement sent to seller, who is currently reviewing with her counsel;…"
type textarea "x"
type textarea "Per BAG, agreement sent to seller, who is currently reviewing with her counsel;…"
type textarea "x"
type textarea "Per BAG, agreement sent to seller, who is currently reviewing with her counsel;…"
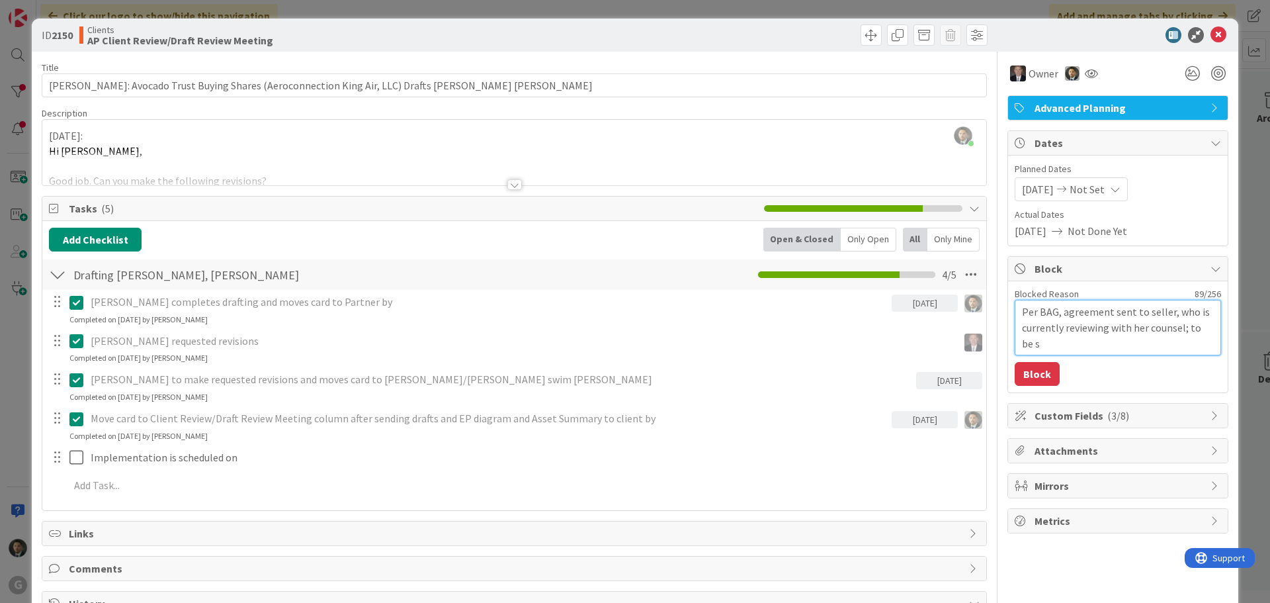
type textarea "x"
type textarea "Per BAG, agreement sent to seller, who is currently reviewing with her counsel;…"
type textarea "x"
type textarea "Per BAG, agreement sent to seller, who is currently reviewing with her counsel;…"
type textarea "x"
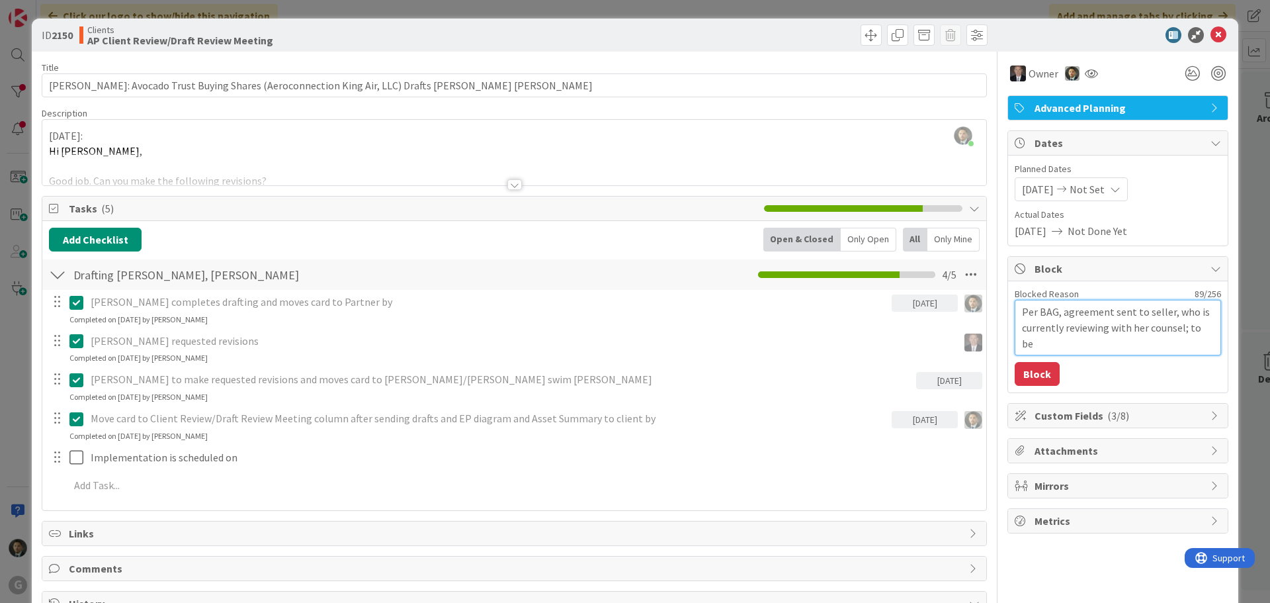
type textarea "Per BAG, agreement sent to seller, who is currently reviewing with her counsel;…"
type textarea "x"
type textarea "Per BAG, agreement sent to seller, who is currently reviewing with her counsel;…"
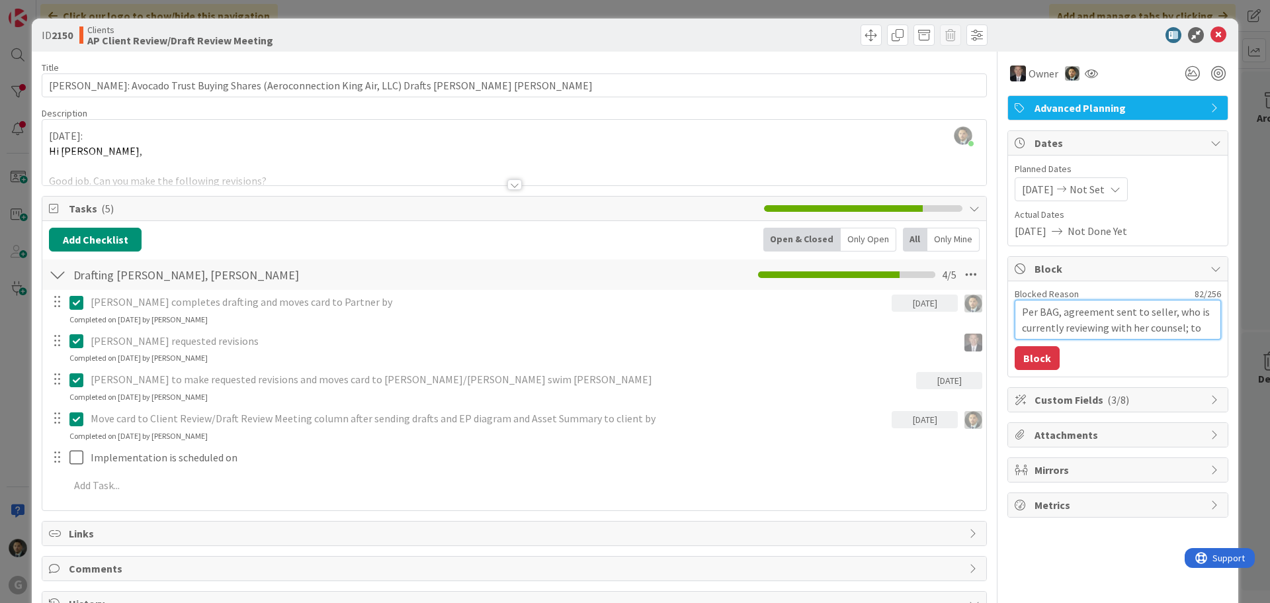
type textarea "x"
type textarea "Per BAG, agreement sent to seller, who is currently reviewing with her counsel;…"
type textarea "x"
type textarea "Per BAG, agreement sent to seller, who is currently reviewing with her counsel;"
type textarea "x"
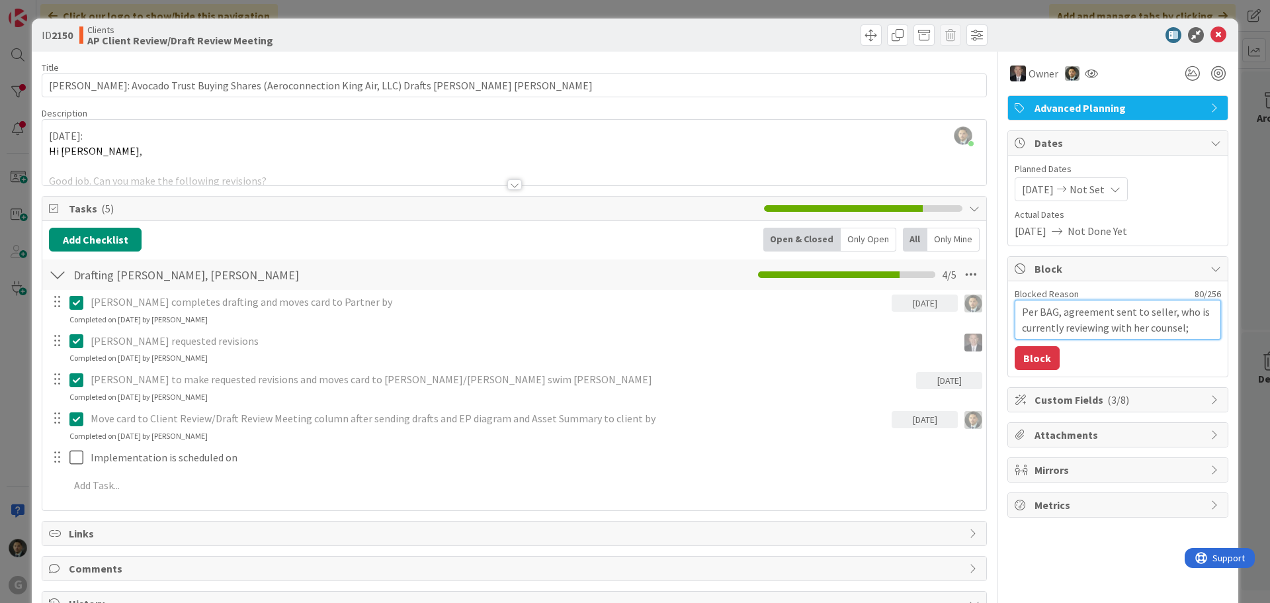
type textarea "Per BAG, agreement sent to seller, who is currently reviewing with her counsel;…"
type textarea "x"
type textarea "Per BAG, agreement sent to seller, who is currently reviewing with her counsel;…"
type textarea "x"
type textarea "Per BAG, agreement sent to seller, who is currently reviewing with her counsel;…"
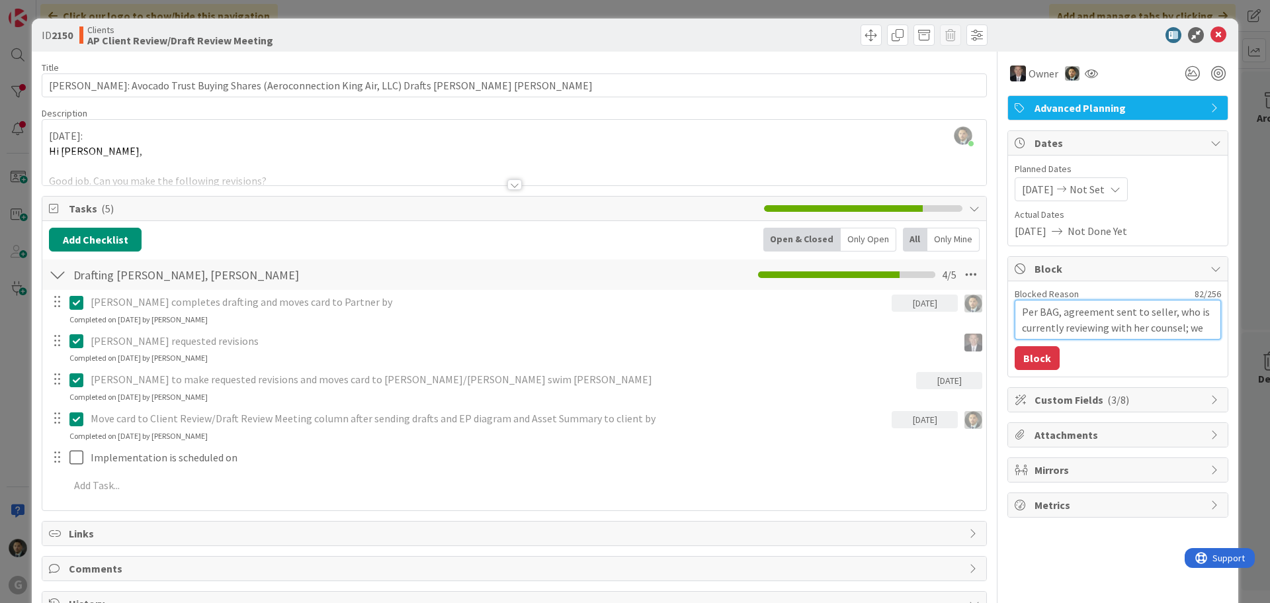
type textarea "x"
type textarea "Per BAG, agreement sent to seller, who is currently reviewing with her counsel;…"
type textarea "x"
type textarea "Per BAG, agreement sent to seller, who is currently reviewing with her counsel;…"
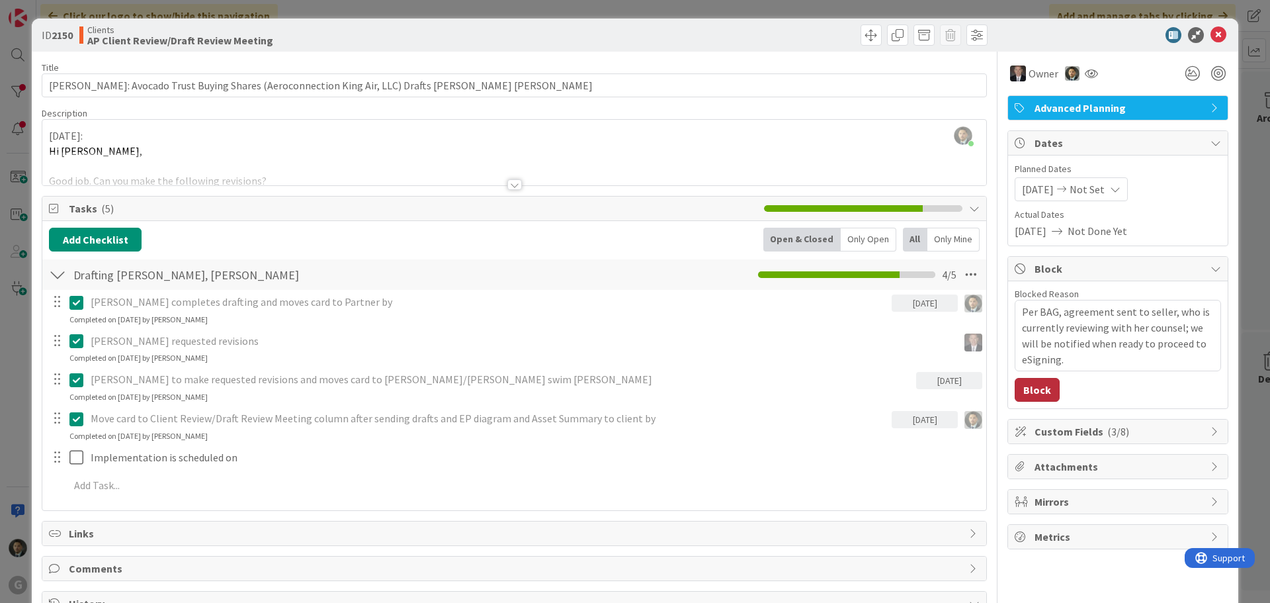
click at [1029, 397] on button "Block" at bounding box center [1037, 390] width 45 height 24
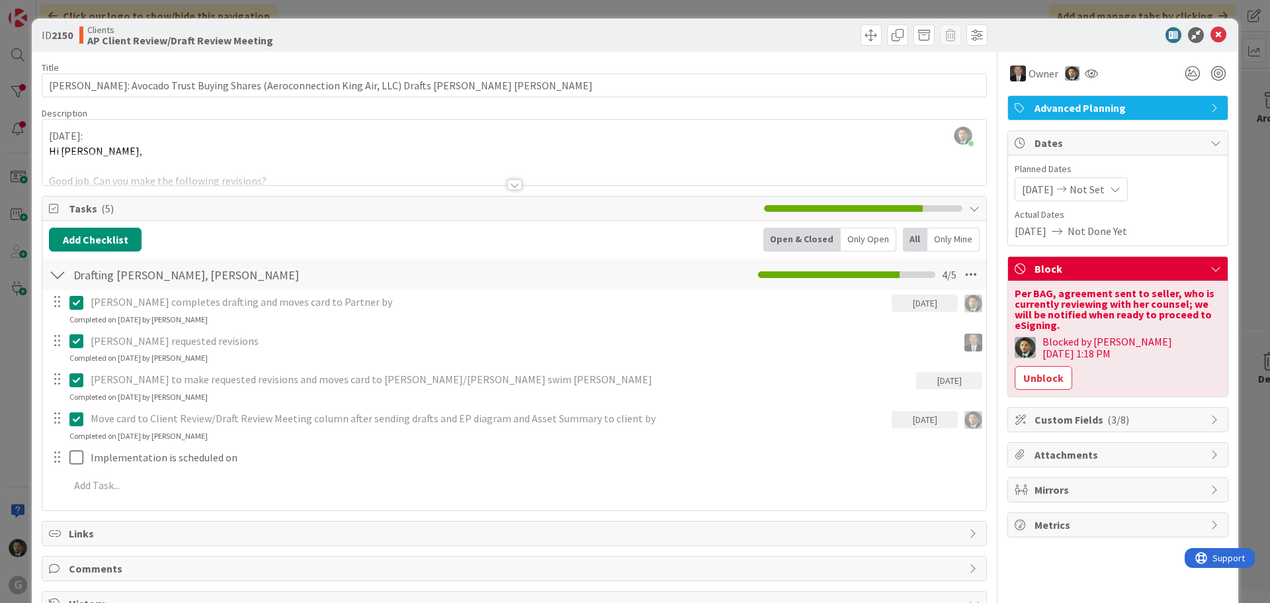
click at [807, 10] on div "ID 2150 Clients AP Client Review/Draft Review Meeting Title 91 / 128 [PERSON_NA…" at bounding box center [635, 301] width 1270 height 603
